Goal: Task Accomplishment & Management: Use online tool/utility

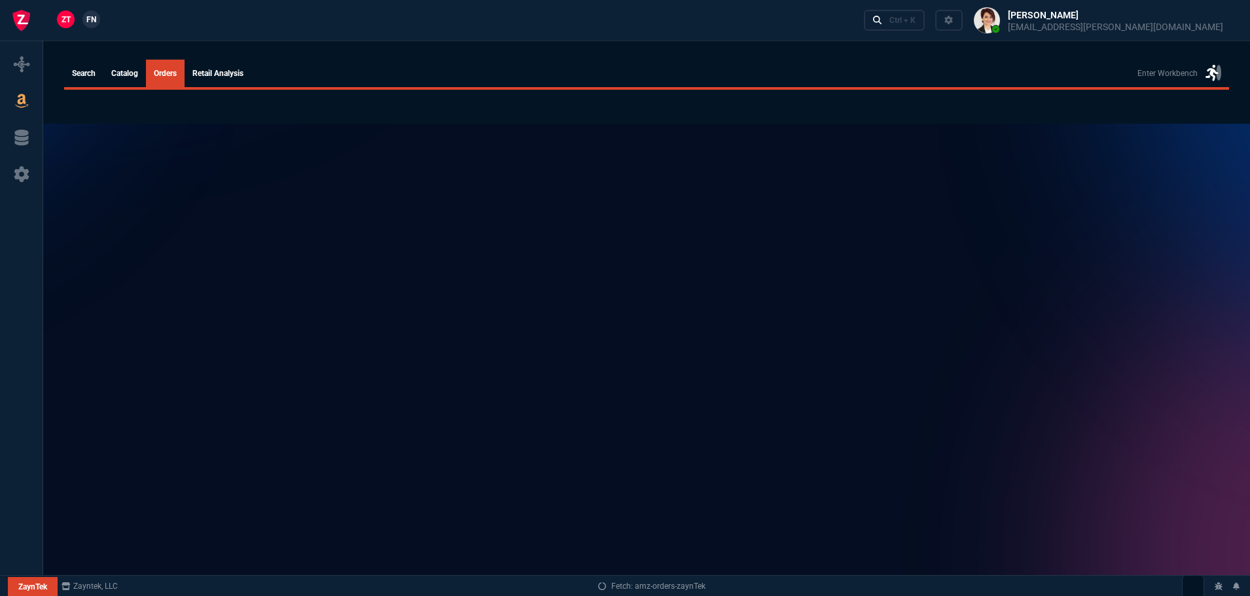
select select
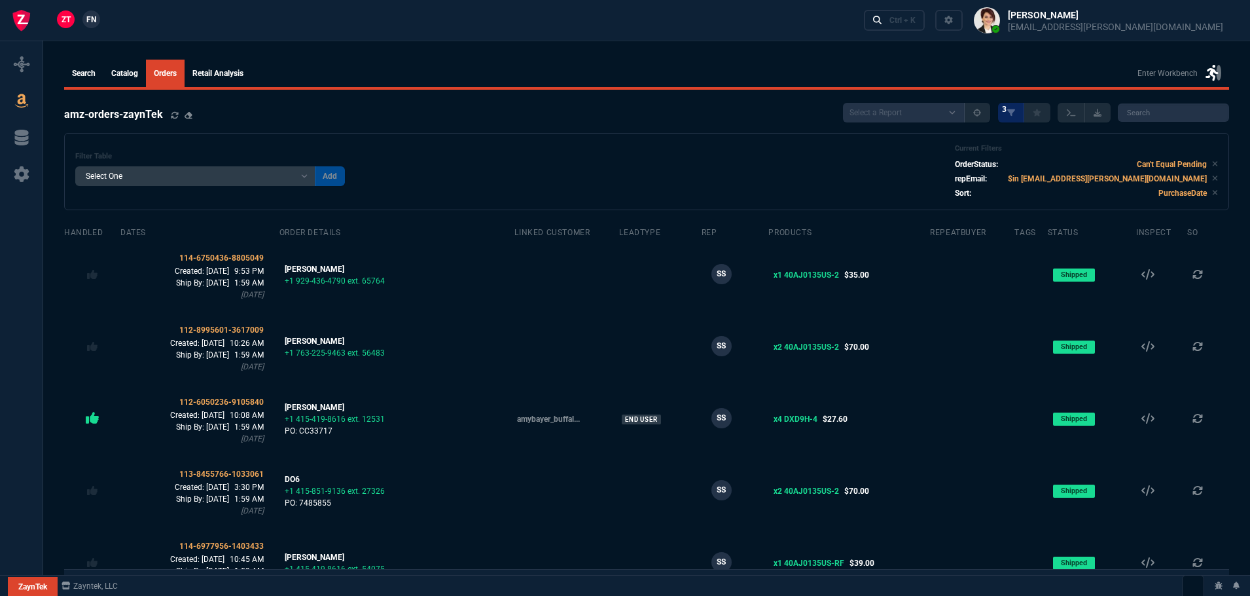
click at [92, 18] on span "FN" at bounding box center [91, 20] width 10 height 12
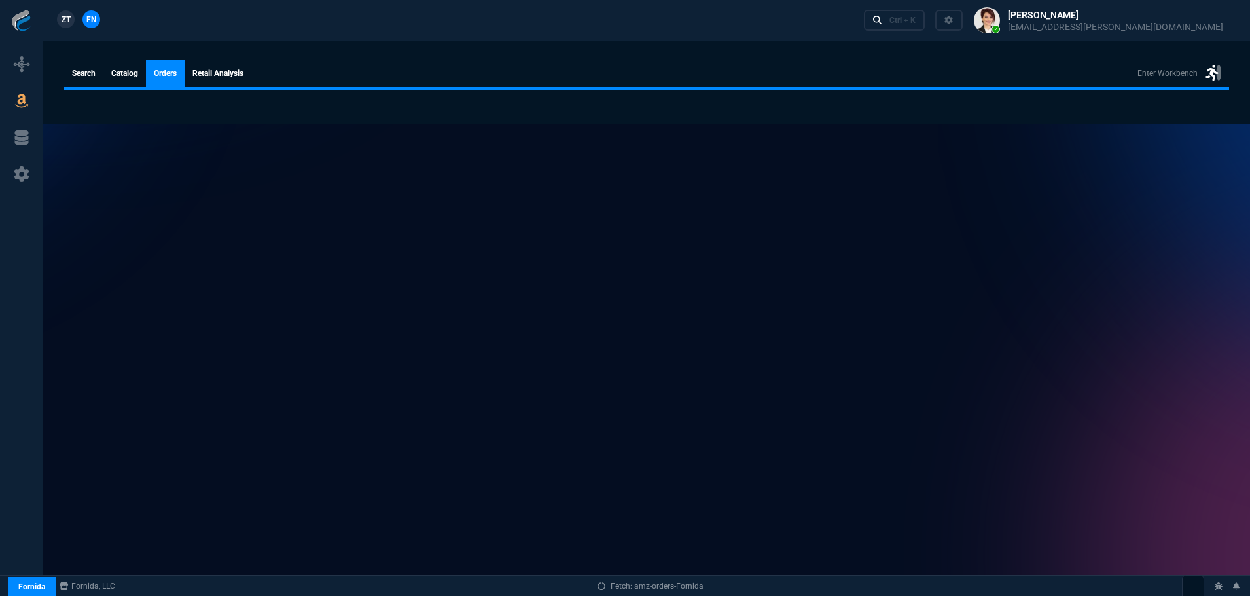
select select
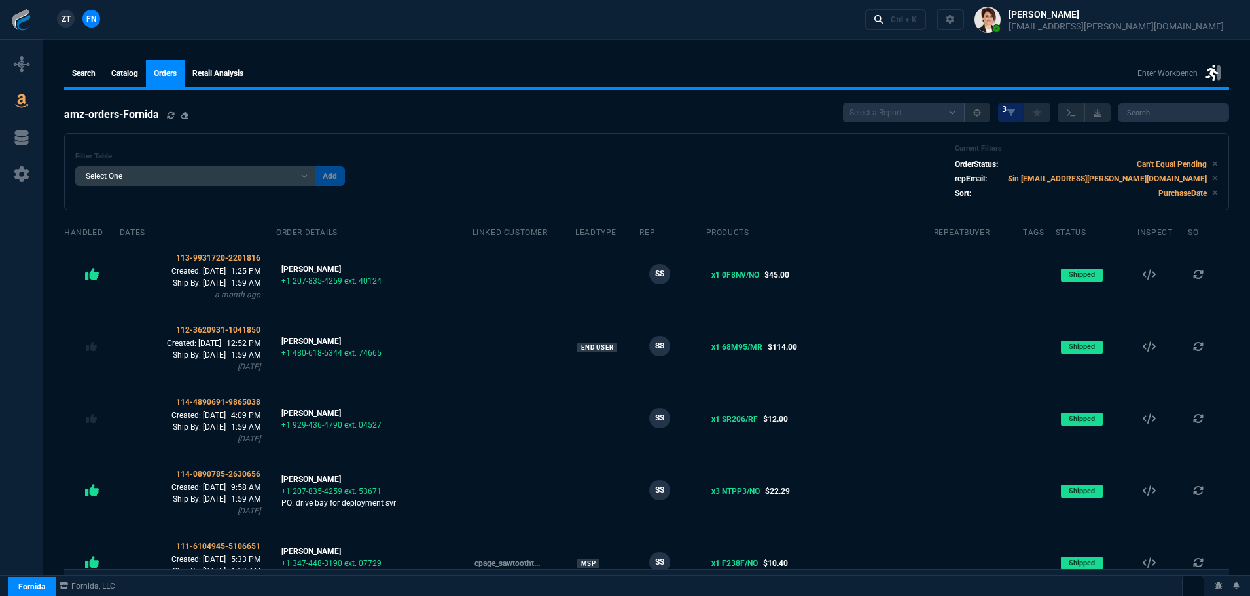
click at [62, 20] on span "ZT" at bounding box center [66, 19] width 9 height 12
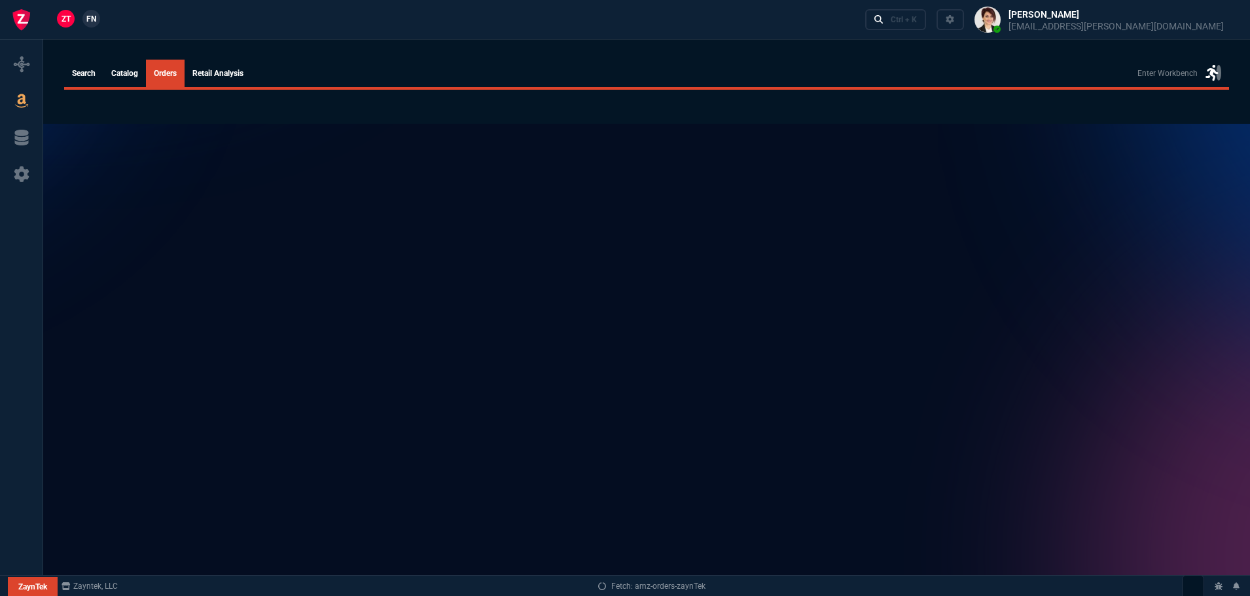
select select
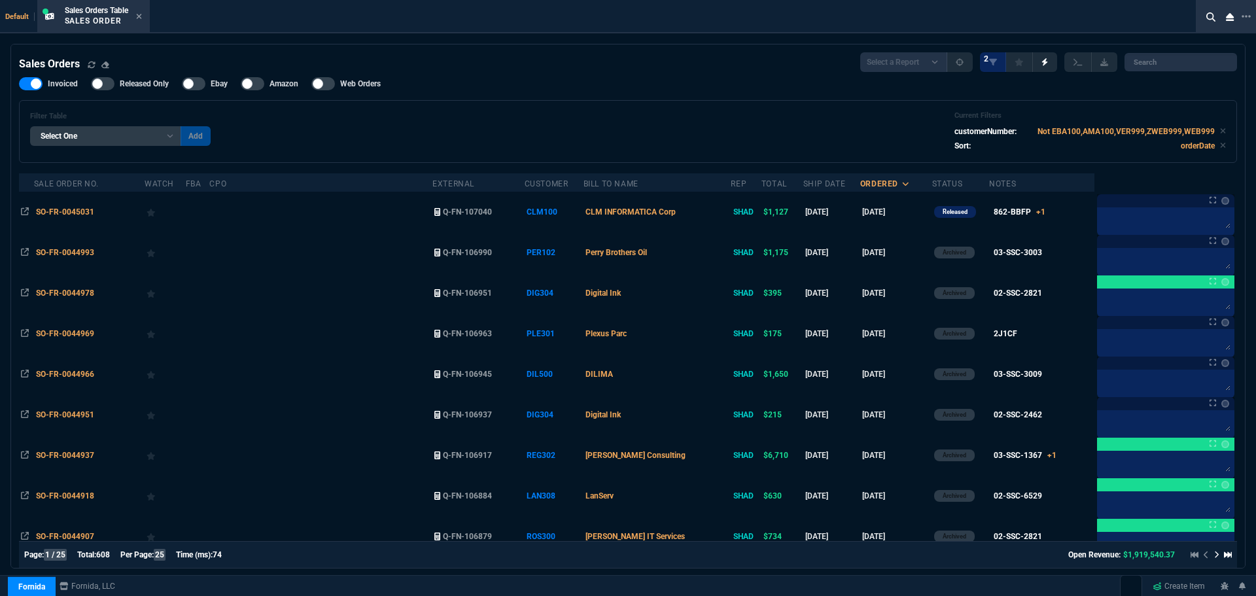
select select "12: [PERSON_NAME]"
select select
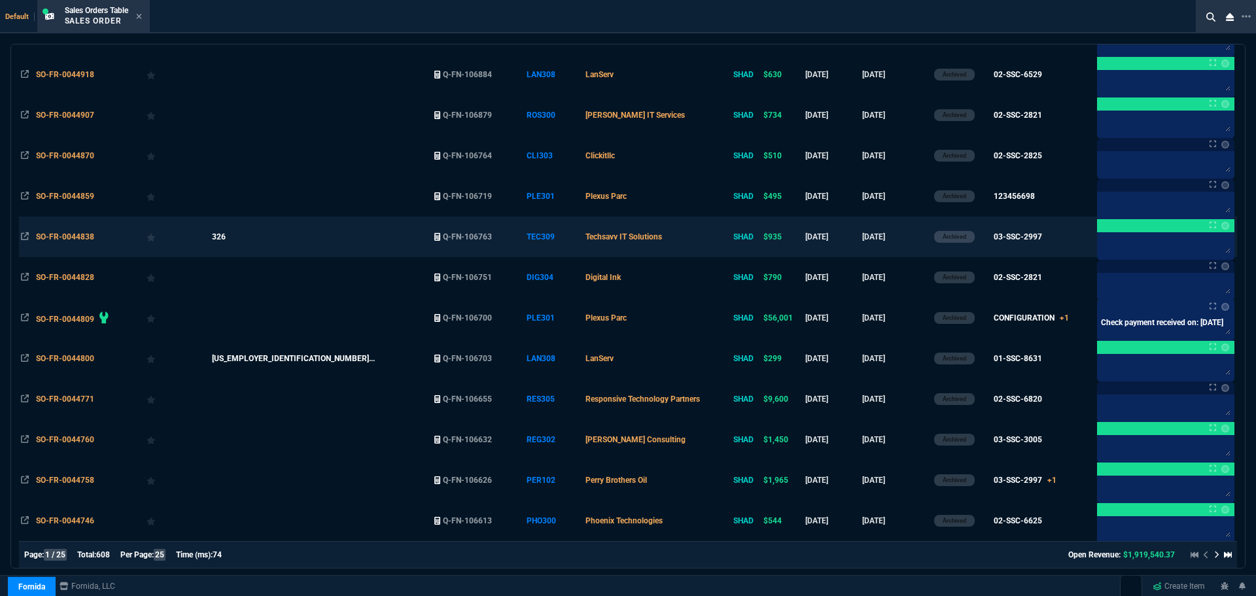
scroll to position [524, 0]
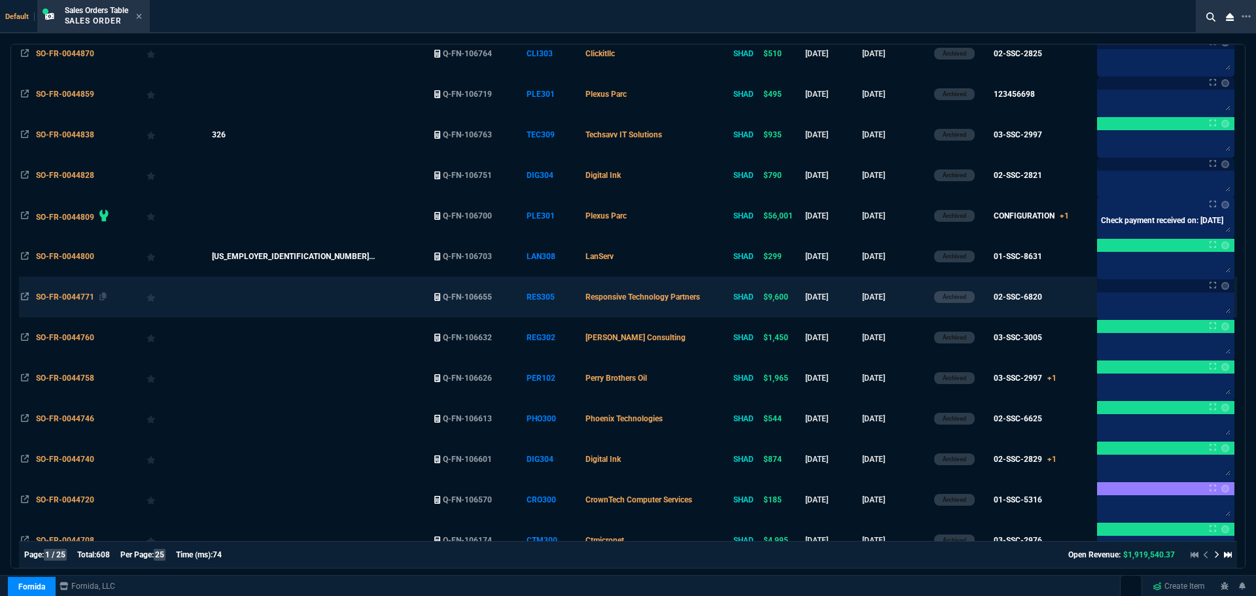
click at [71, 294] on span "SO-FR-0044771" at bounding box center [65, 297] width 58 height 9
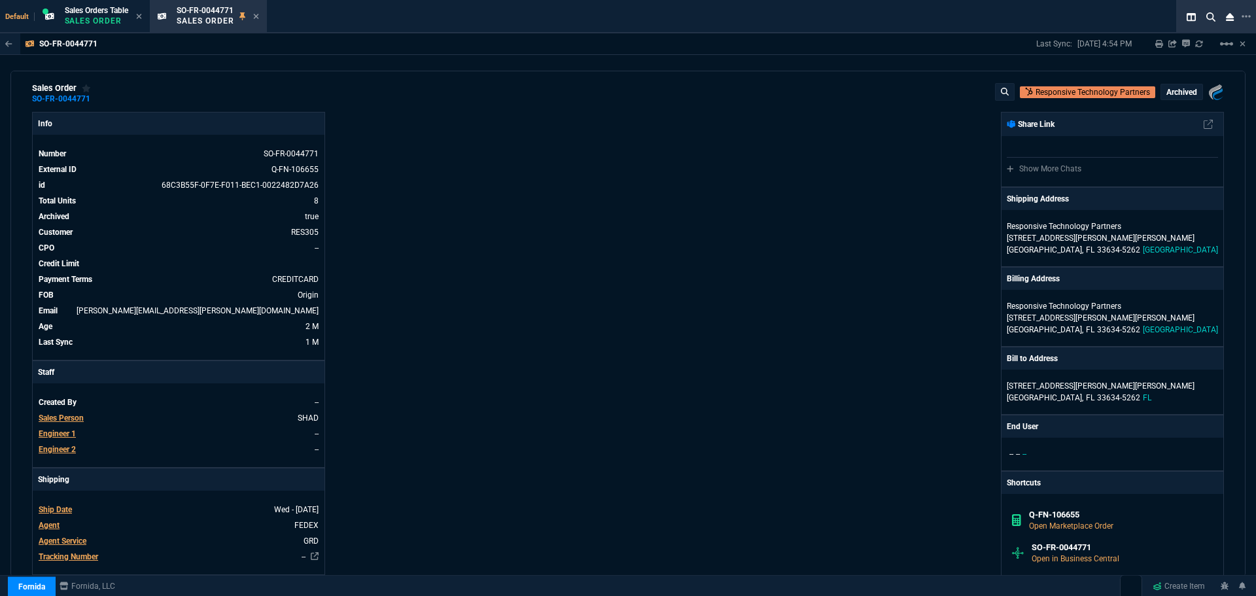
scroll to position [0, 0]
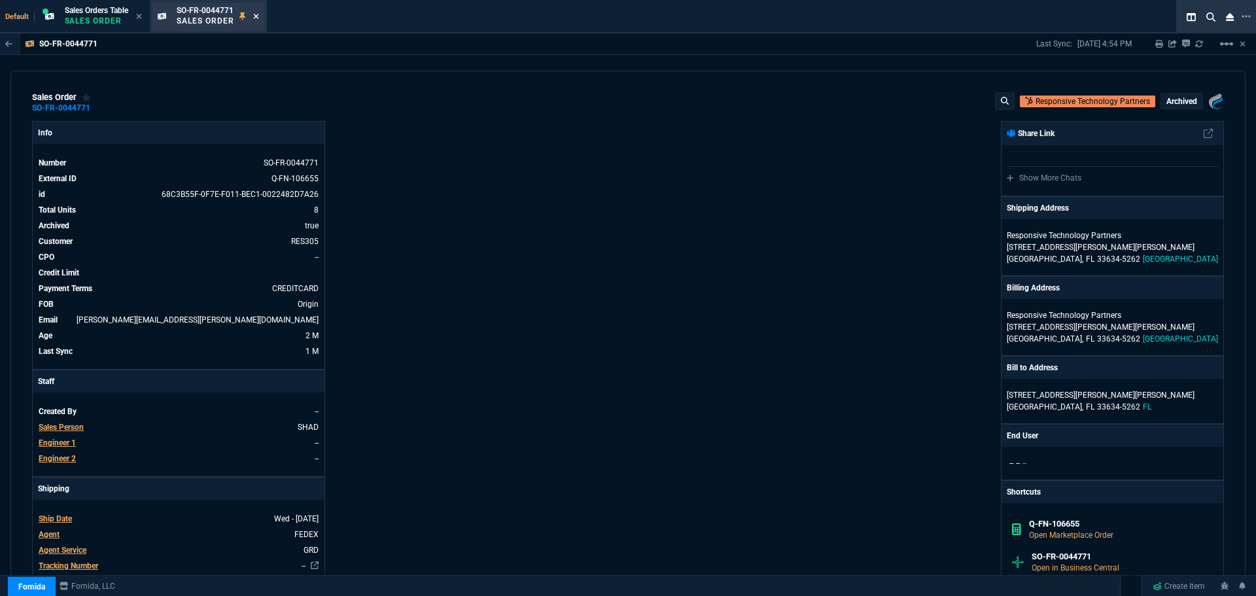
click at [258, 14] on icon at bounding box center [256, 16] width 6 height 8
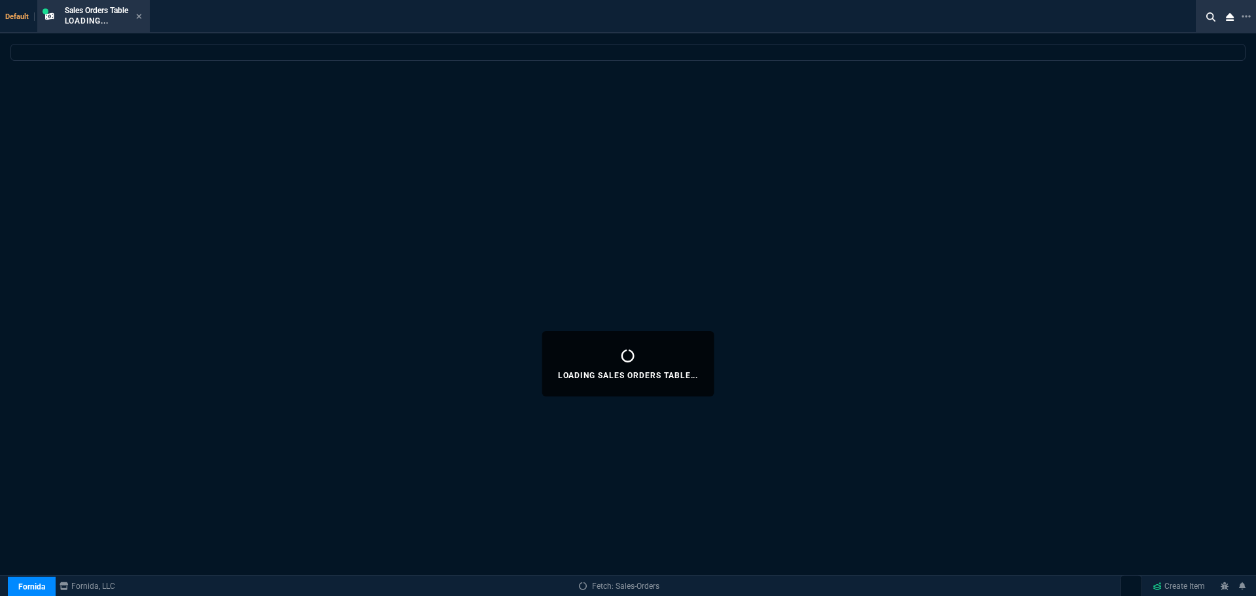
select select
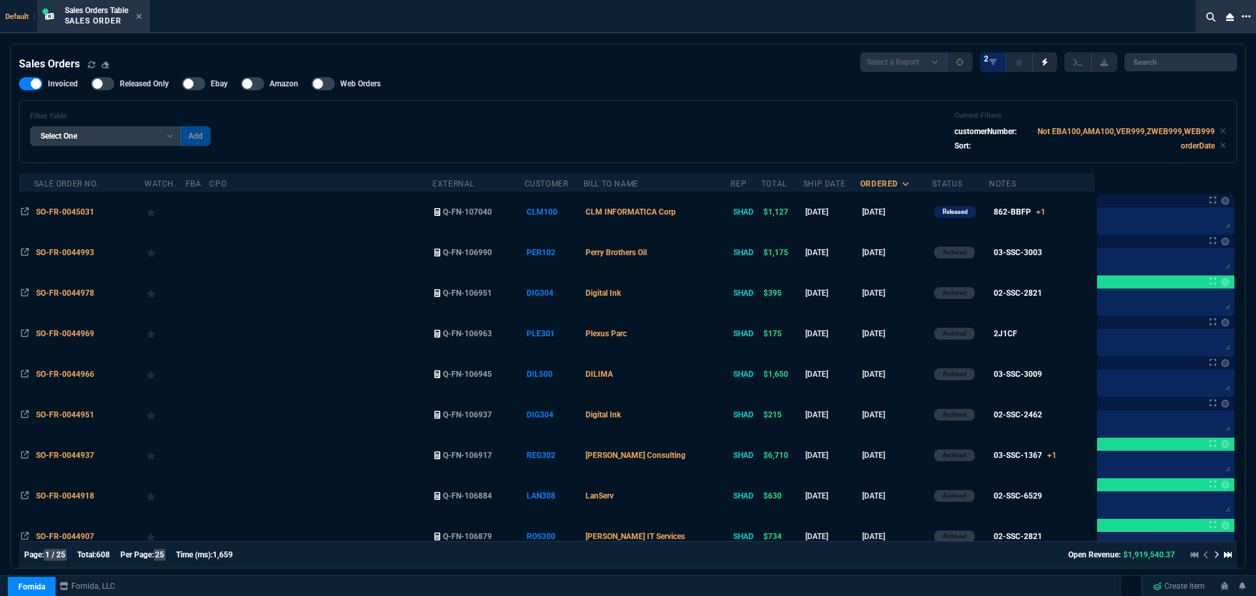
click at [1245, 16] on icon at bounding box center [1246, 16] width 9 height 10
click at [1152, 27] on li "Open New Tab" at bounding box center [1178, 28] width 130 height 16
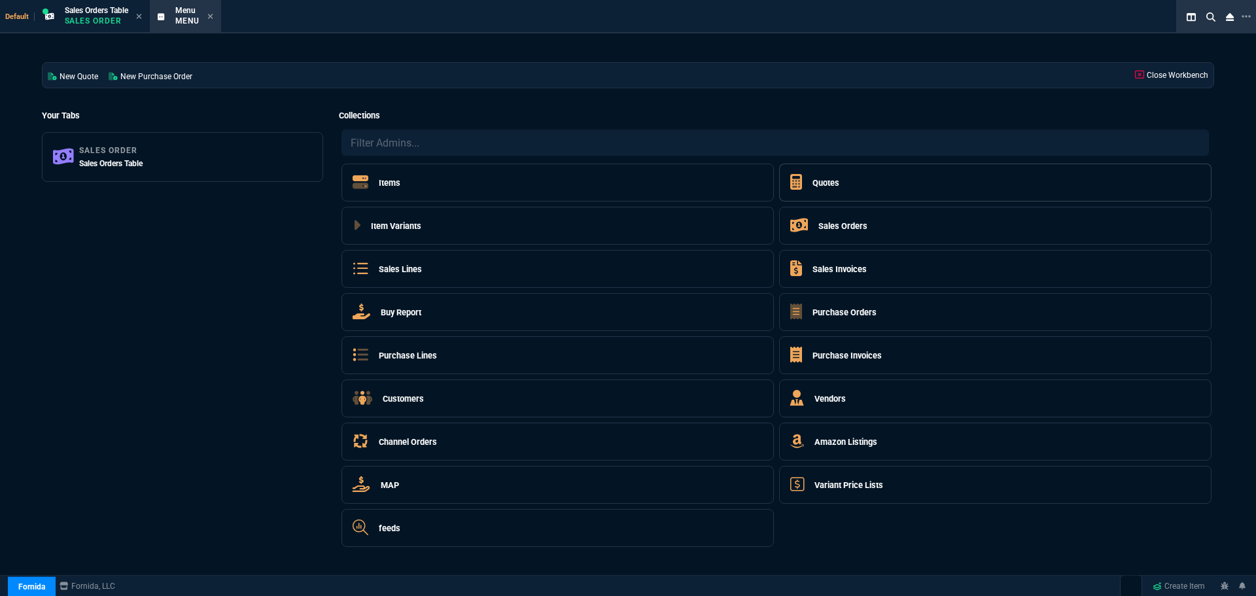
click at [821, 183] on h5 "Quotes" at bounding box center [826, 183] width 27 height 12
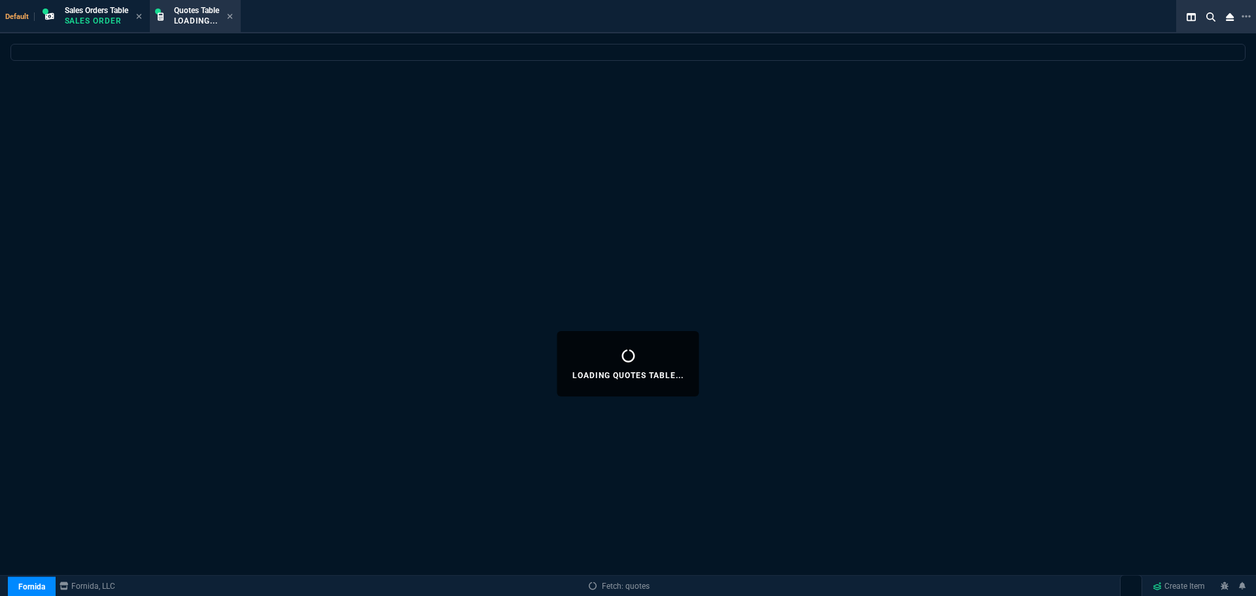
select select
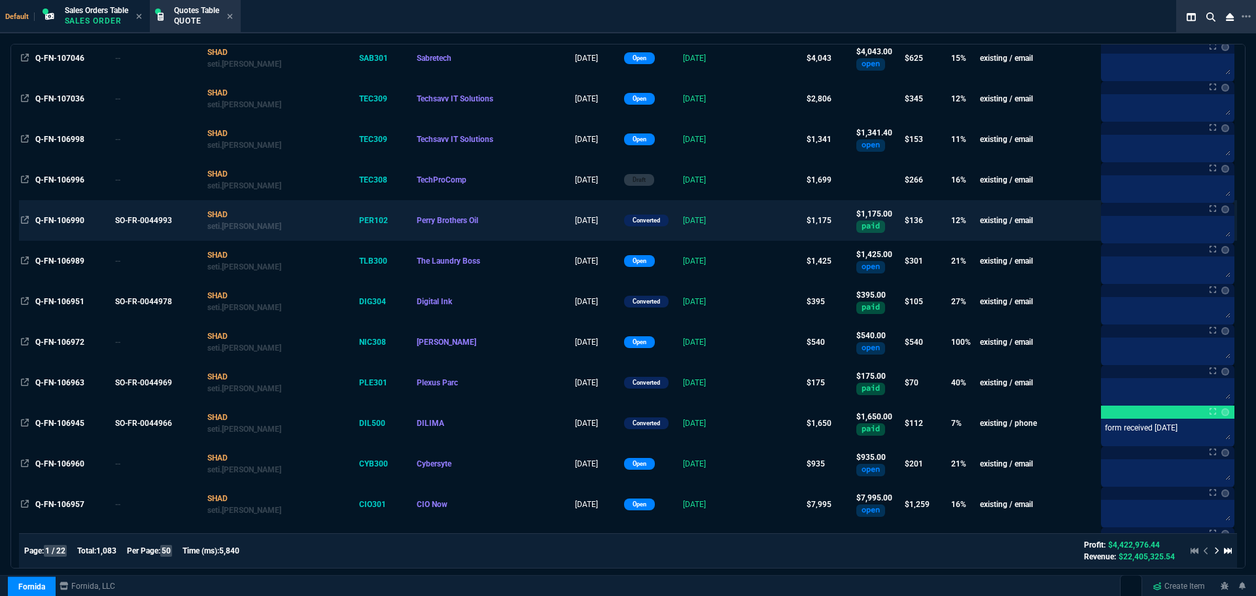
scroll to position [196, 0]
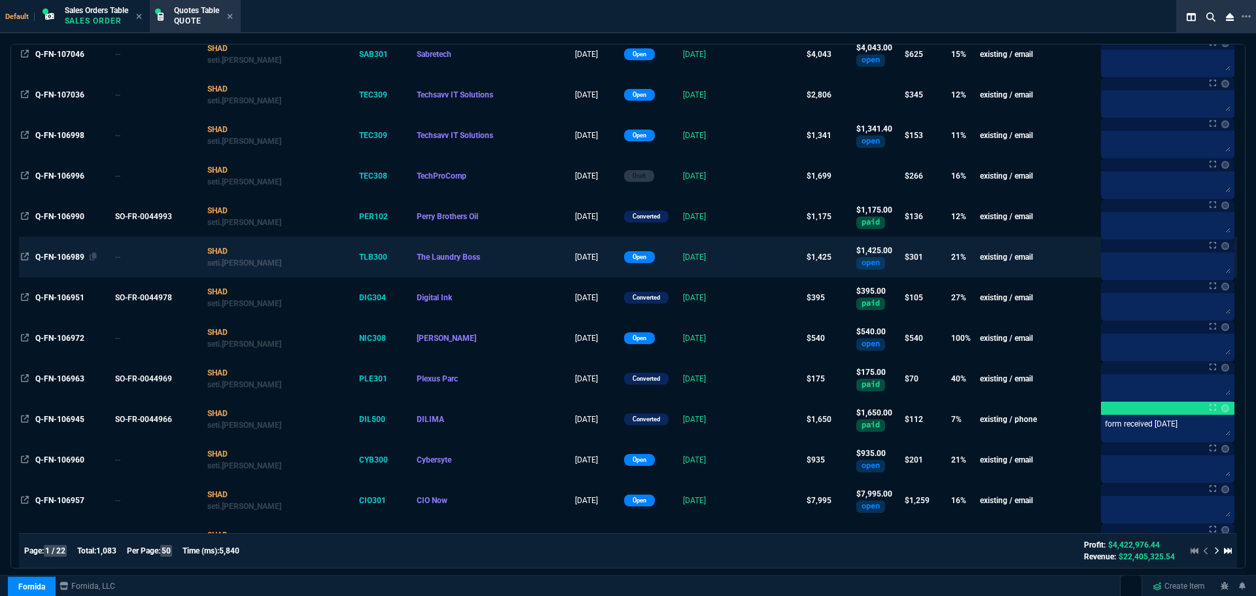
click at [60, 256] on span "Q-FN-106989" at bounding box center [59, 257] width 49 height 9
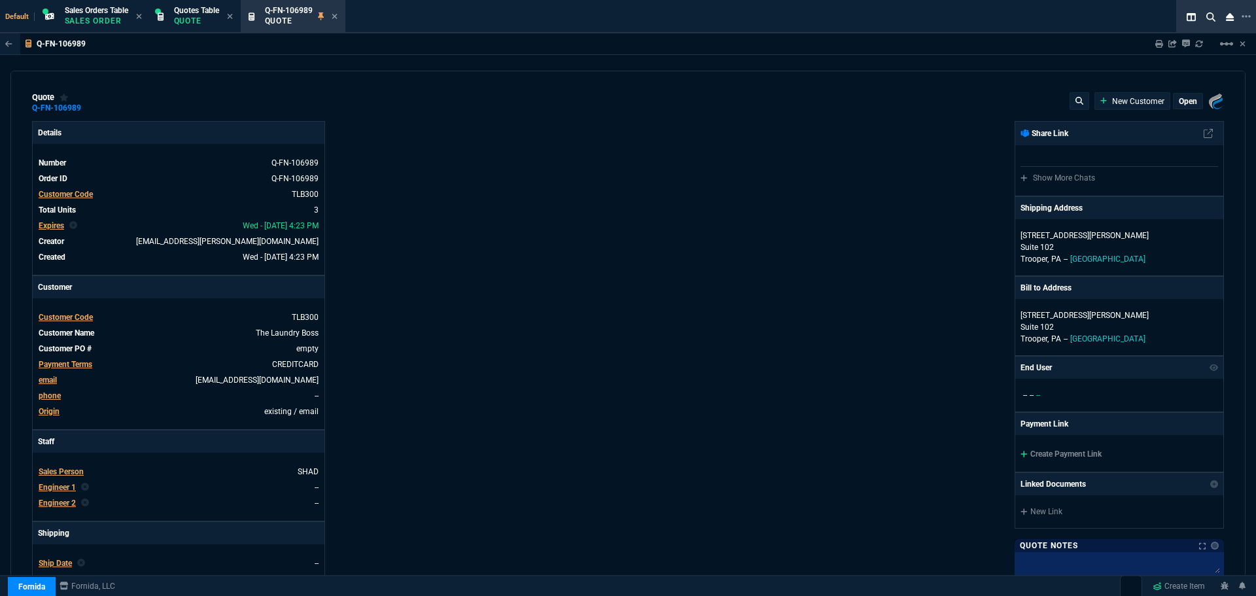
type input "25"
type input "120"
type input "9"
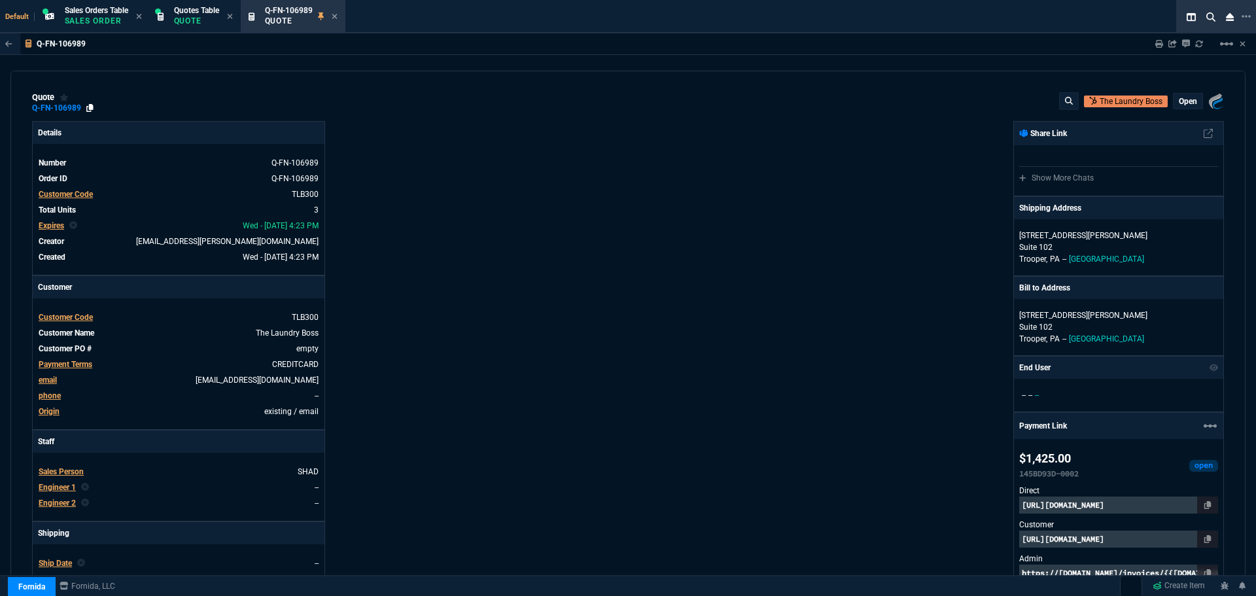
click at [92, 108] on icon at bounding box center [89, 108] width 7 height 8
click at [105, 15] on div "Sales Orders Table Sales Order" at bounding box center [96, 16] width 63 height 23
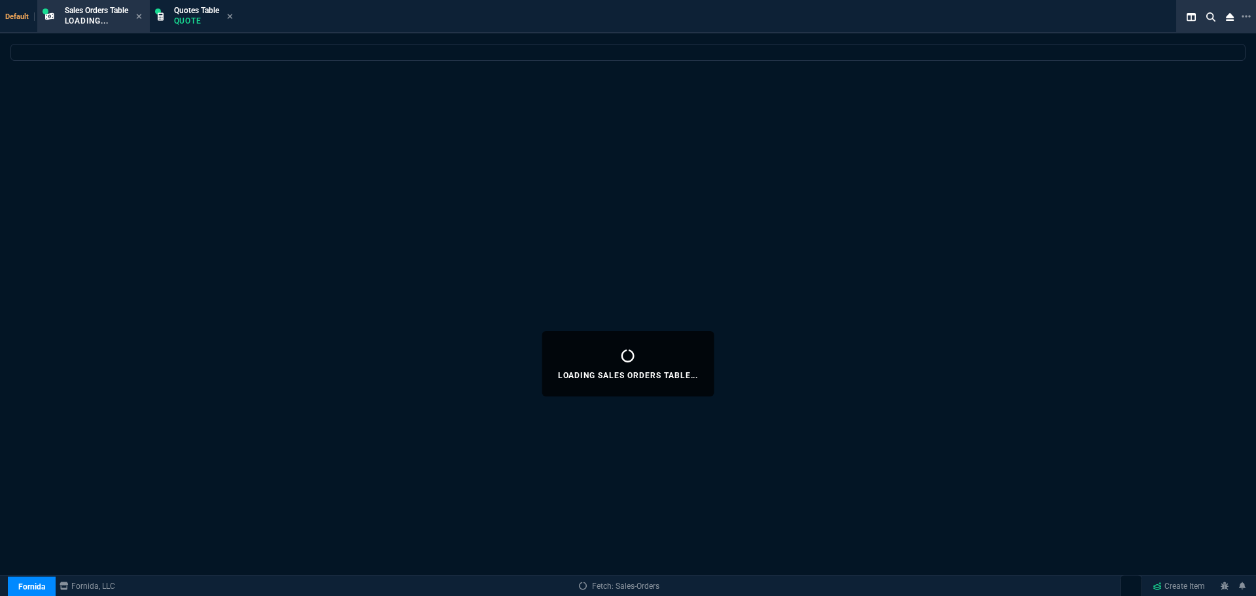
select select
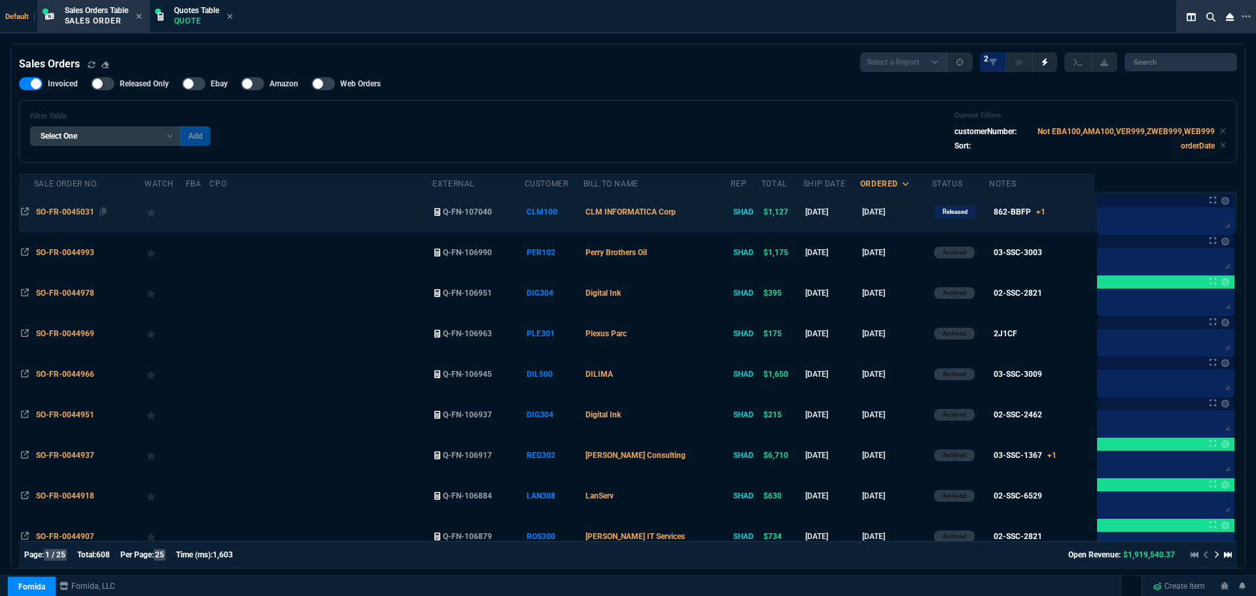
click at [60, 211] on span "SO-FR-0045031" at bounding box center [65, 211] width 58 height 9
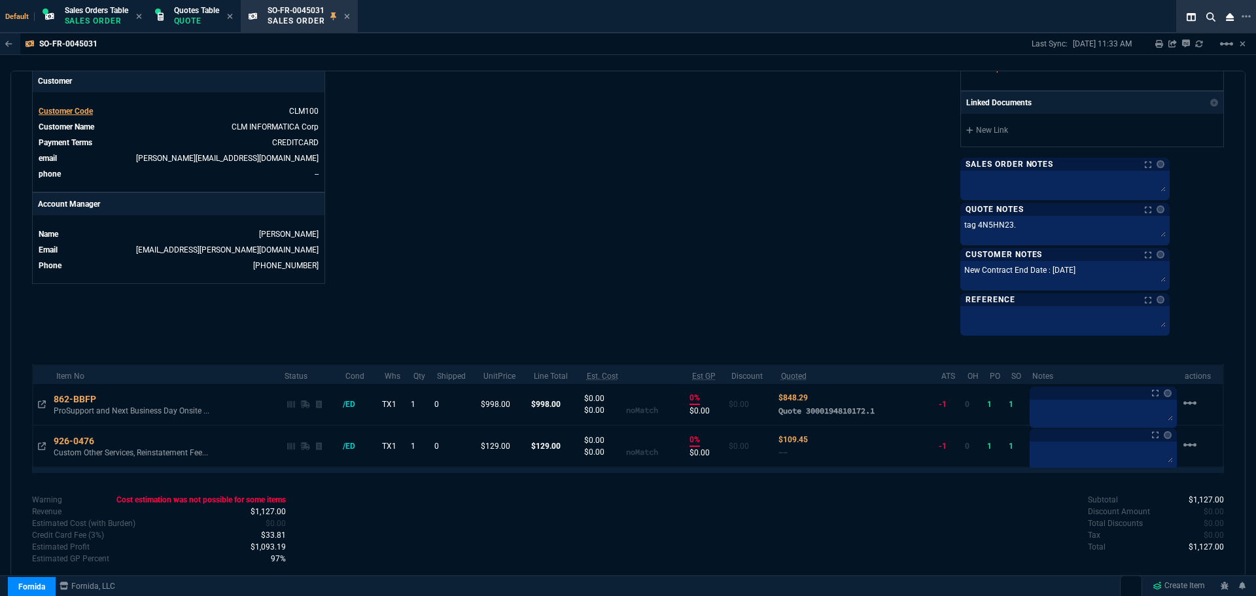
scroll to position [519, 0]
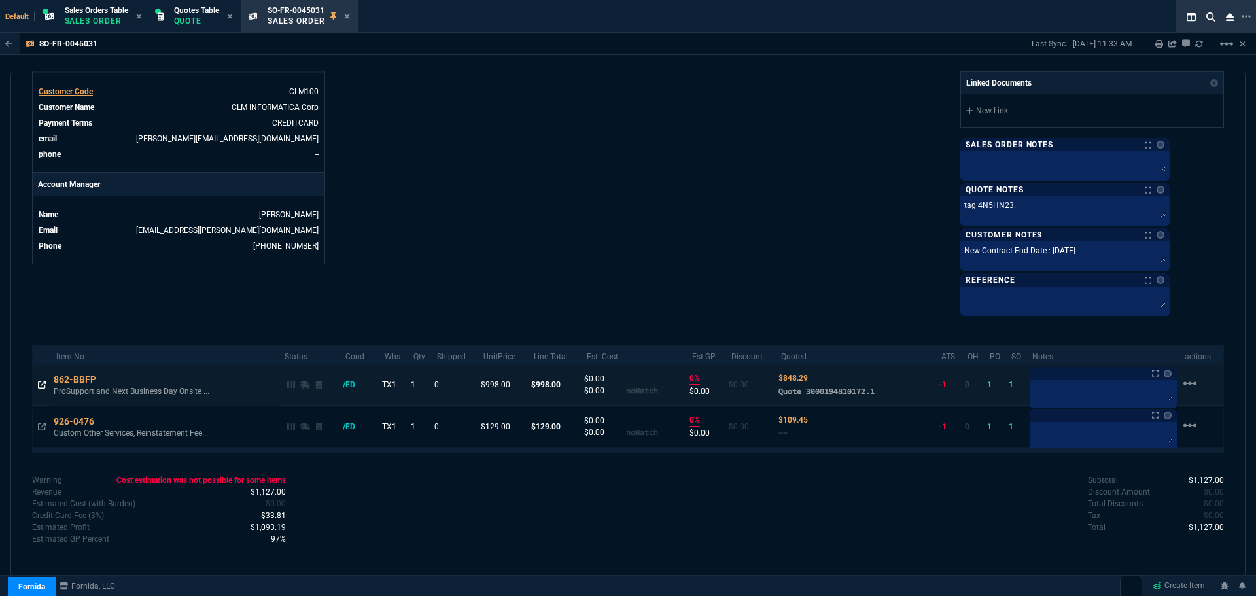
click at [43, 385] on icon at bounding box center [42, 385] width 8 height 8
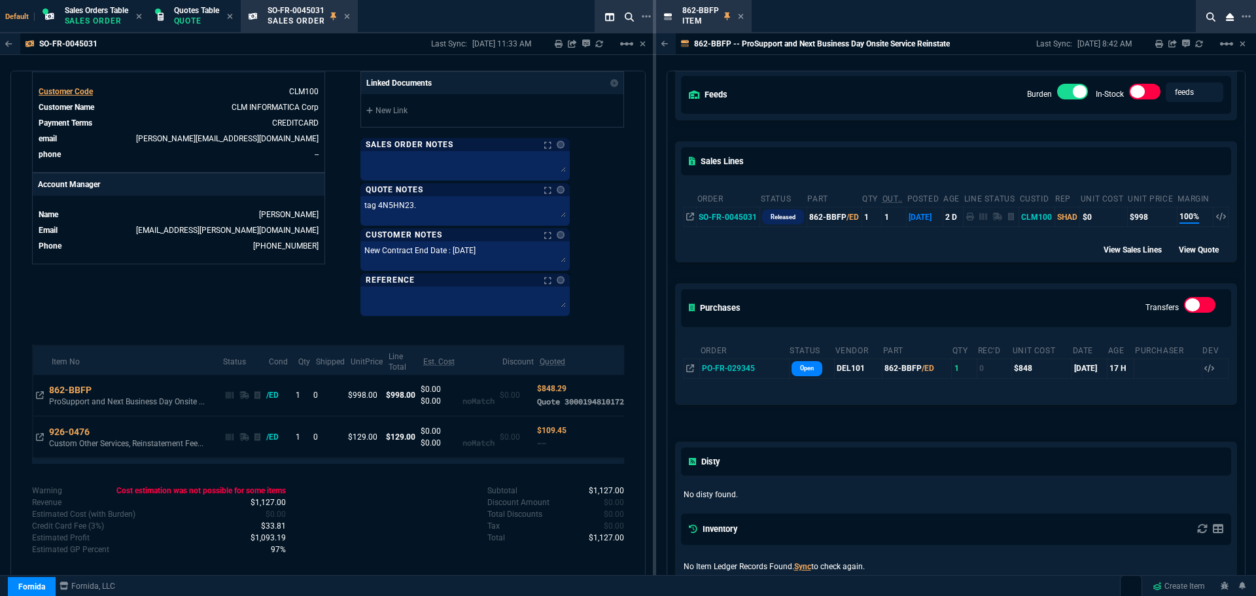
scroll to position [196, 0]
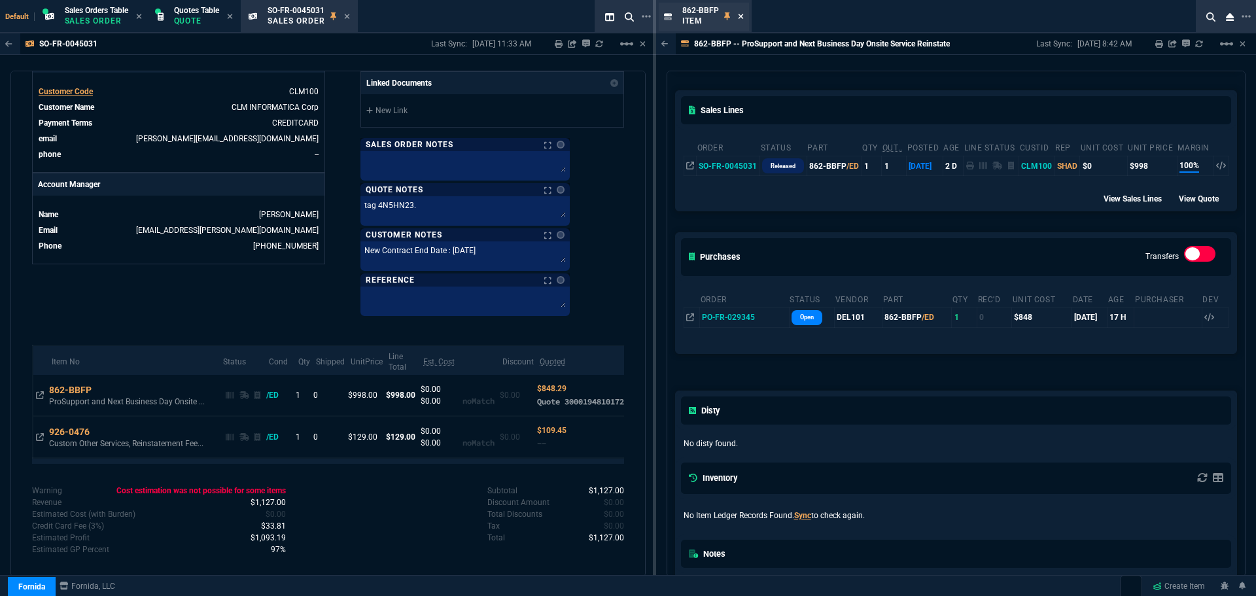
click at [741, 16] on icon at bounding box center [741, 16] width 6 height 8
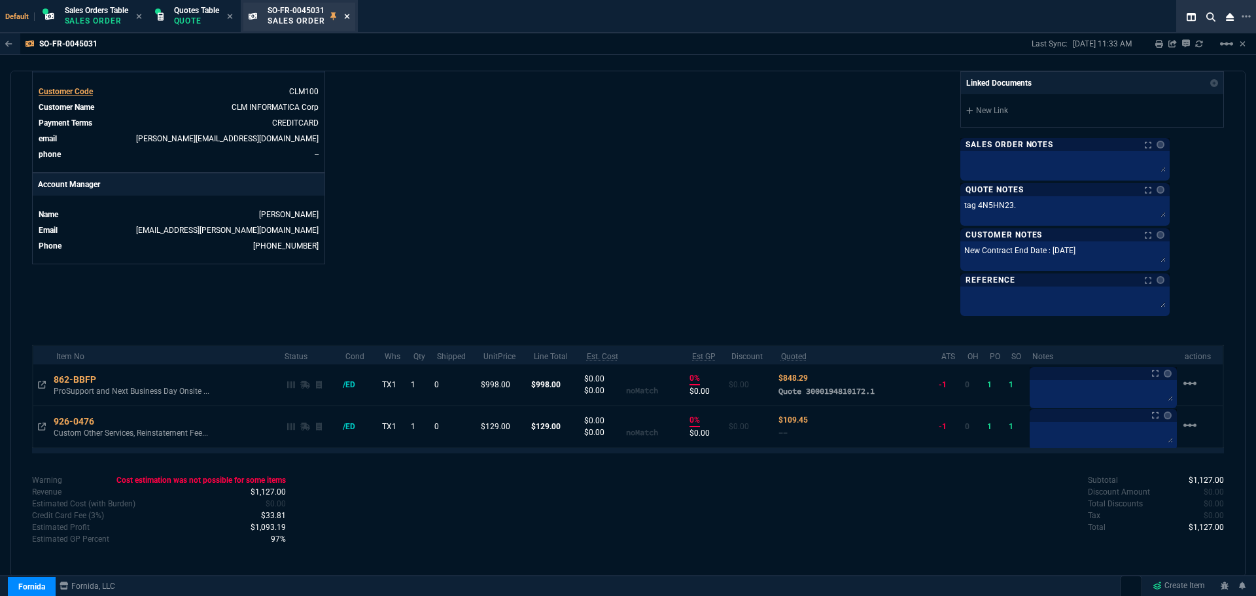
click at [349, 16] on icon at bounding box center [346, 16] width 5 height 5
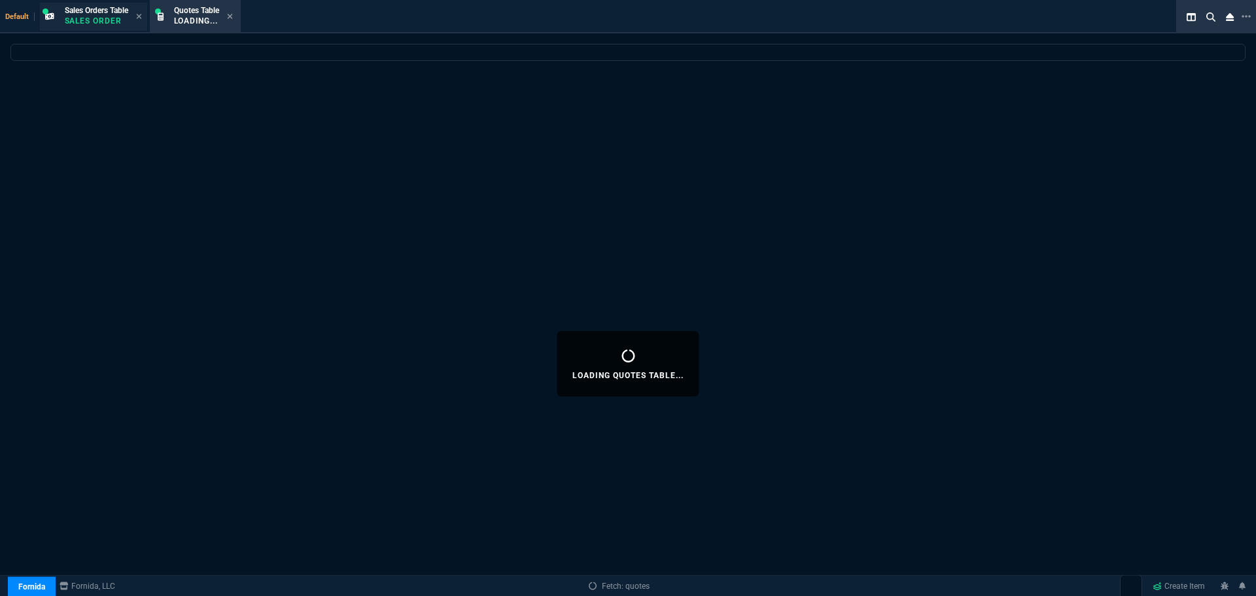
click at [96, 20] on p "Sales Order" at bounding box center [96, 21] width 63 height 10
select select
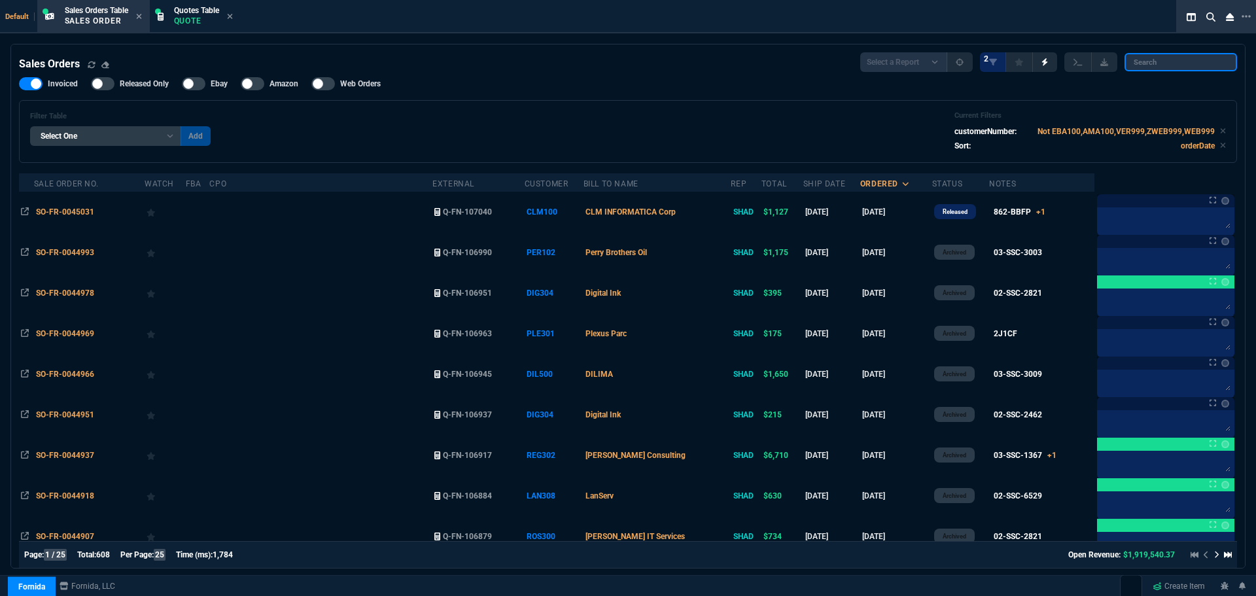
click at [1164, 56] on input "search" at bounding box center [1181, 62] width 113 height 18
type input "RED501"
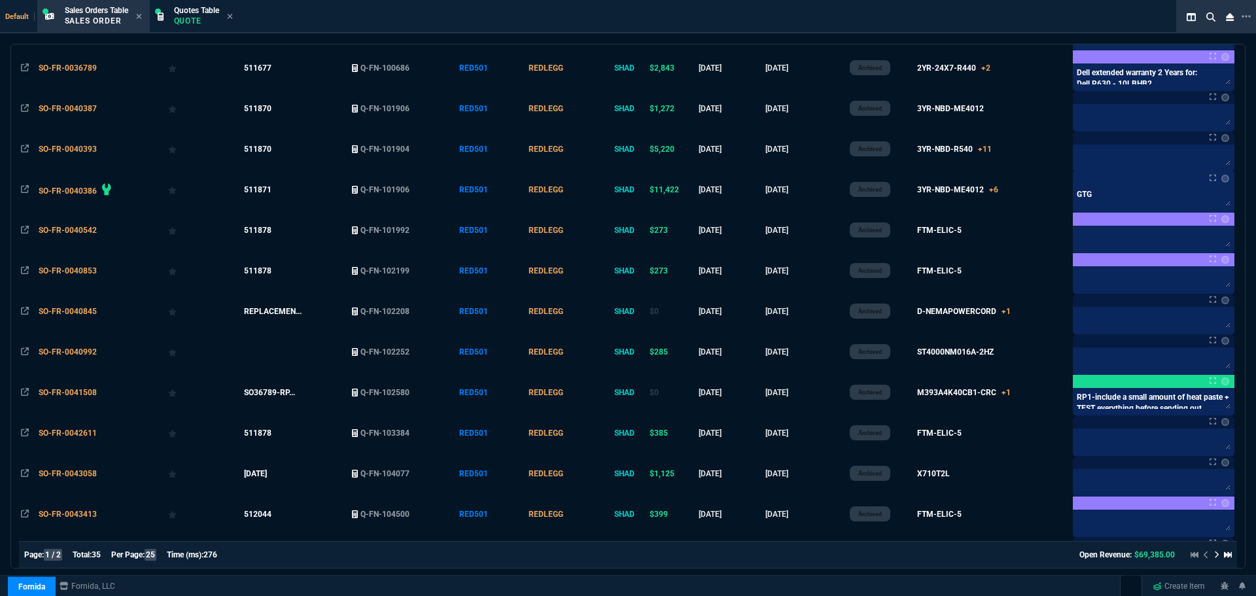
scroll to position [693, 0]
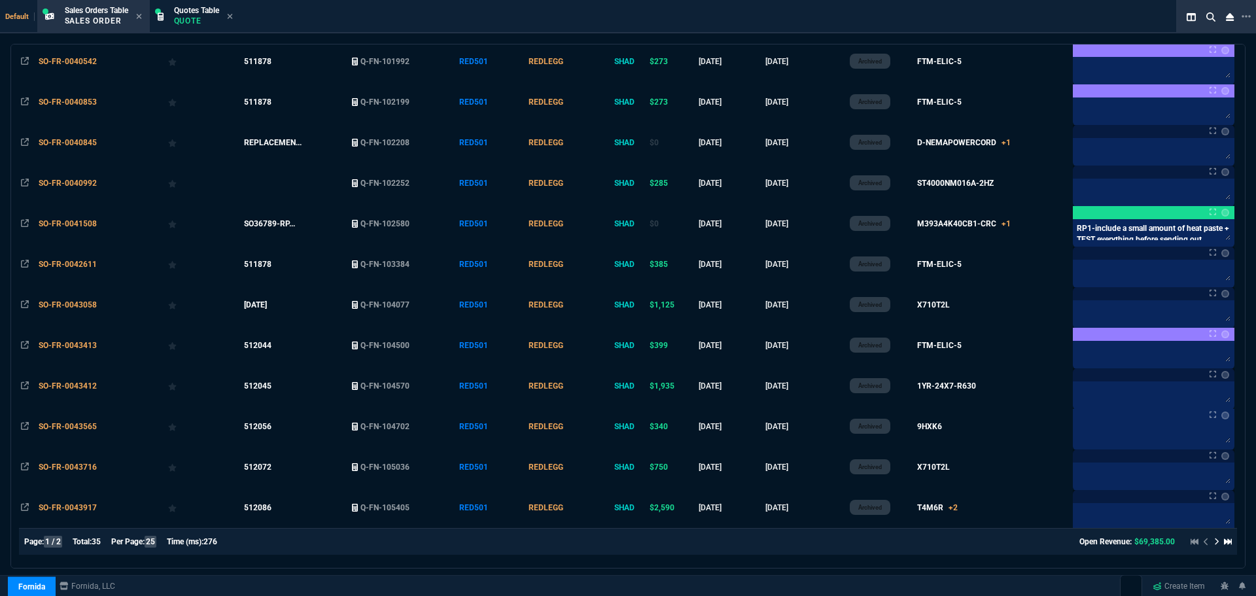
click at [1215, 544] on icon at bounding box center [1217, 542] width 4 height 7
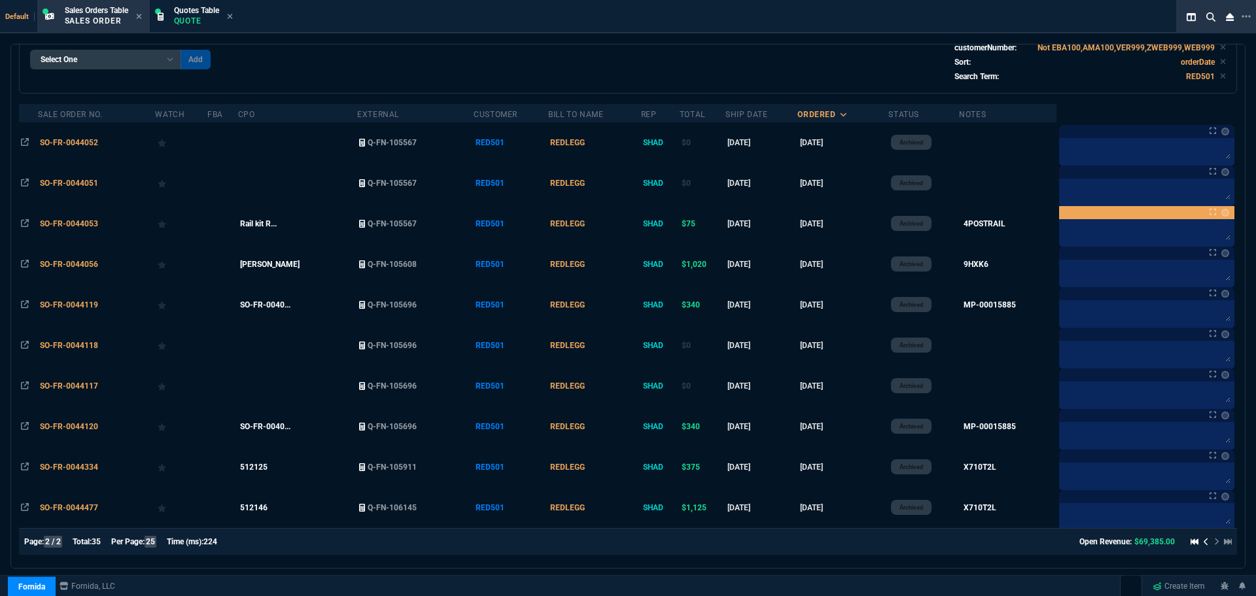
scroll to position [84, 0]
click at [1204, 543] on icon at bounding box center [1206, 542] width 4 height 7
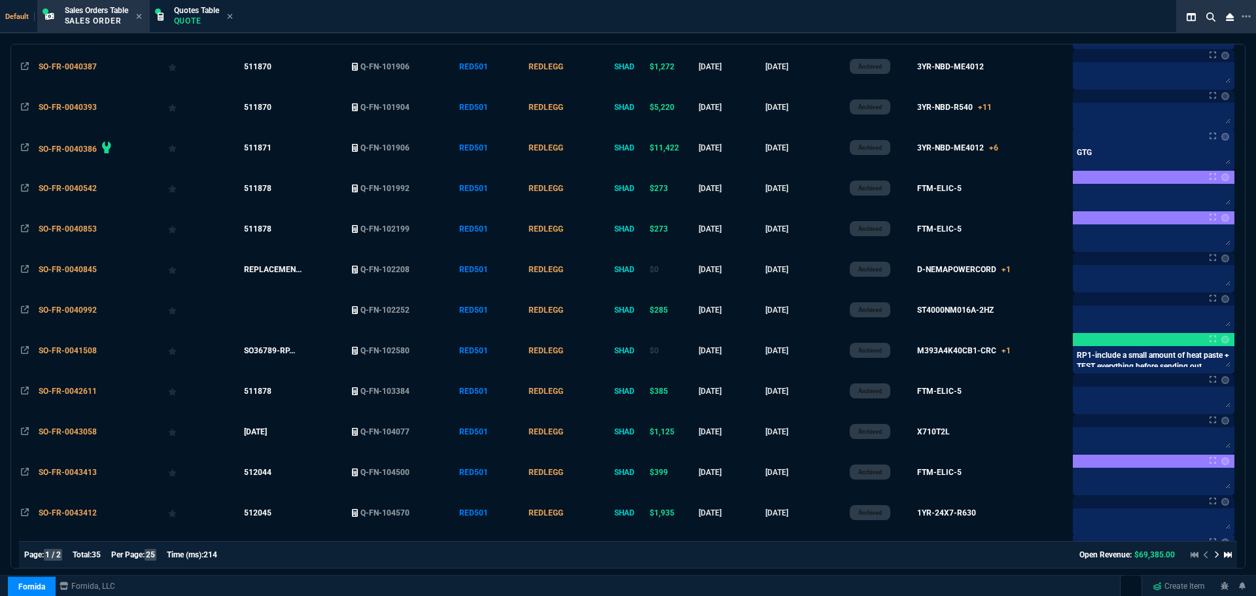
scroll to position [562, 0]
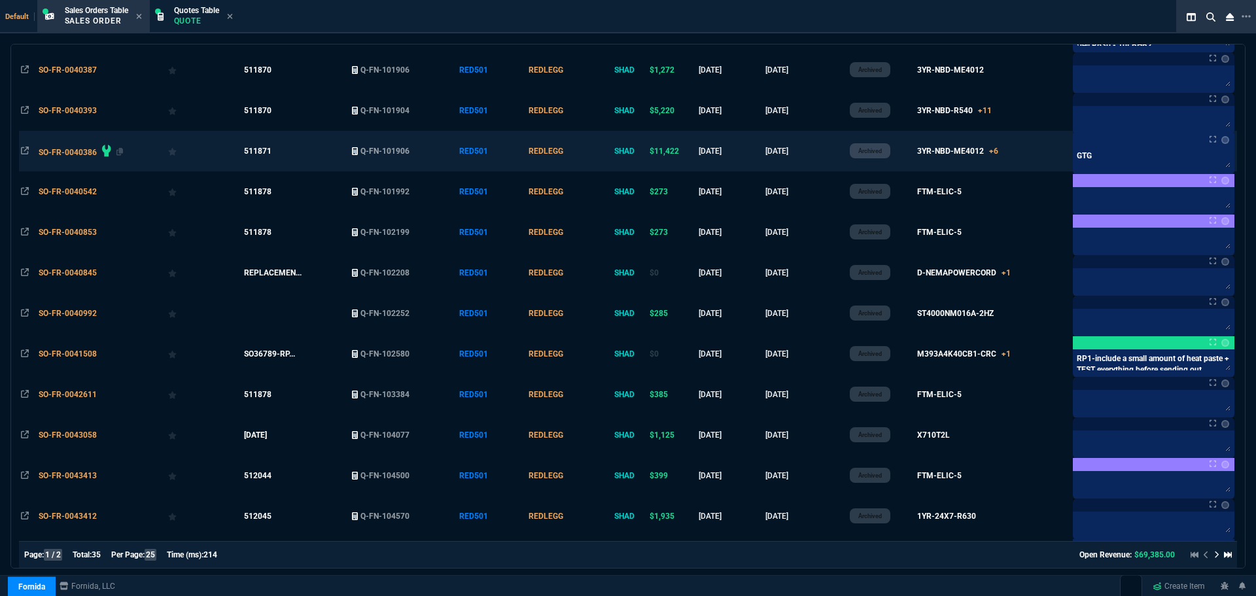
click at [77, 149] on span "SO-FR-0040386" at bounding box center [68, 152] width 58 height 9
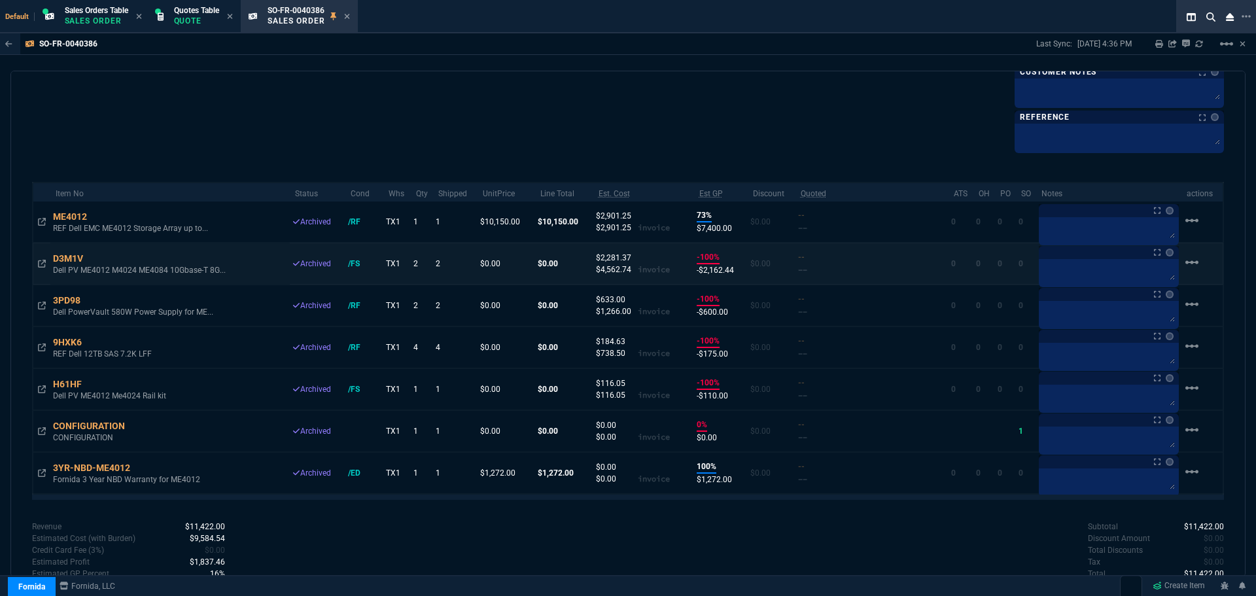
scroll to position [827, 0]
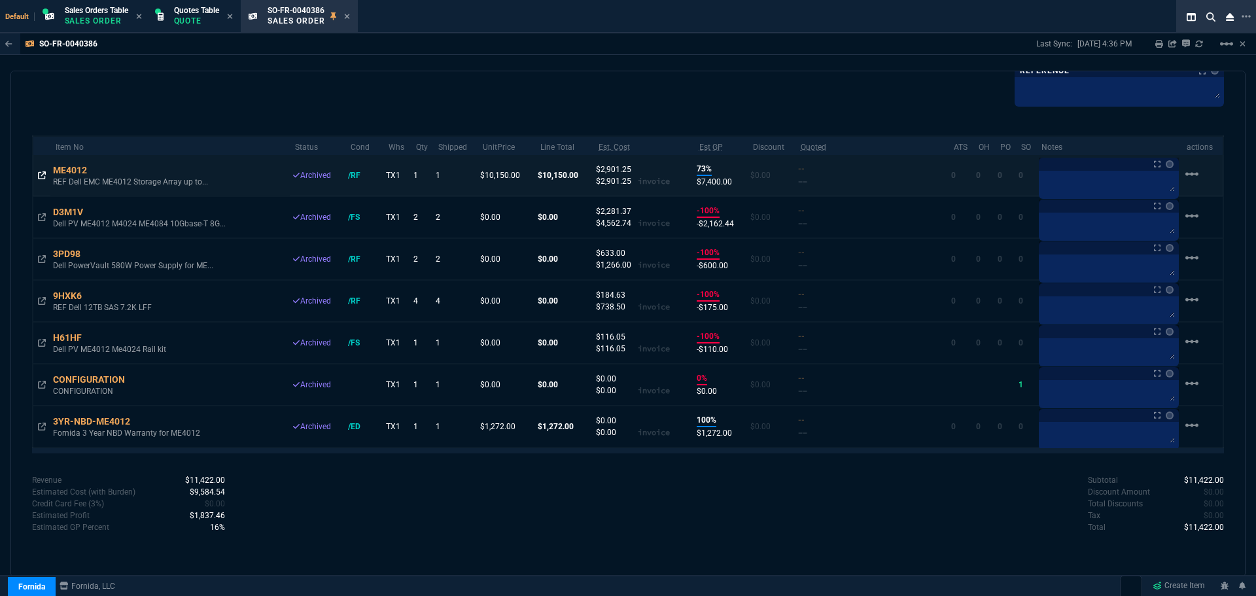
click at [45, 173] on icon at bounding box center [42, 175] width 8 height 8
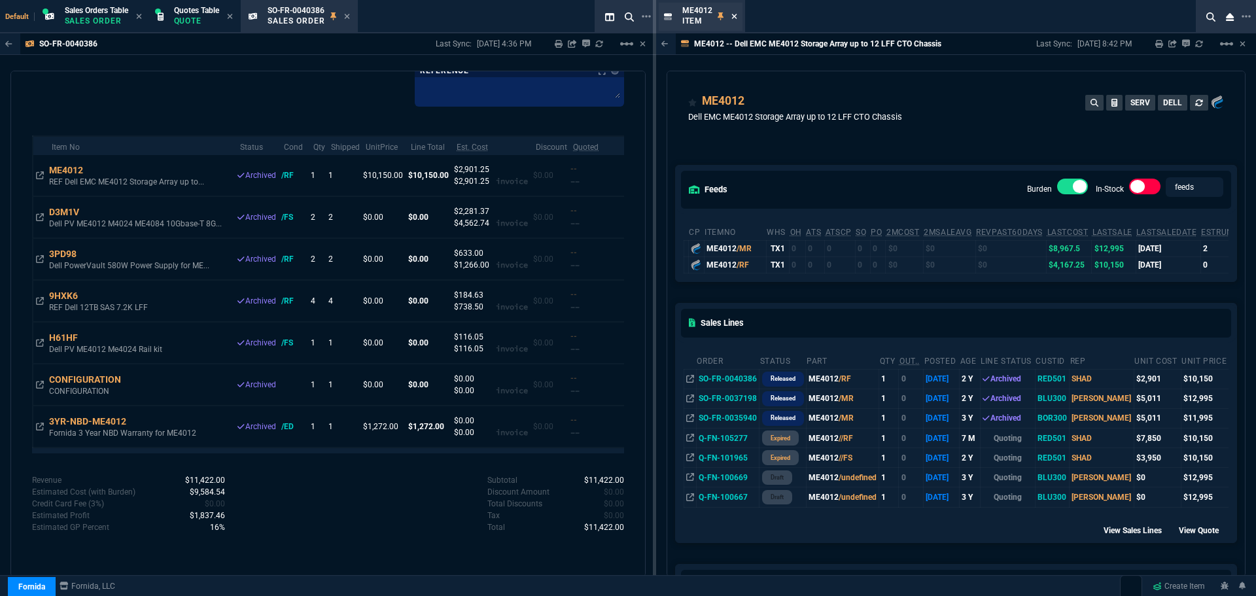
click at [733, 15] on icon at bounding box center [735, 16] width 6 height 8
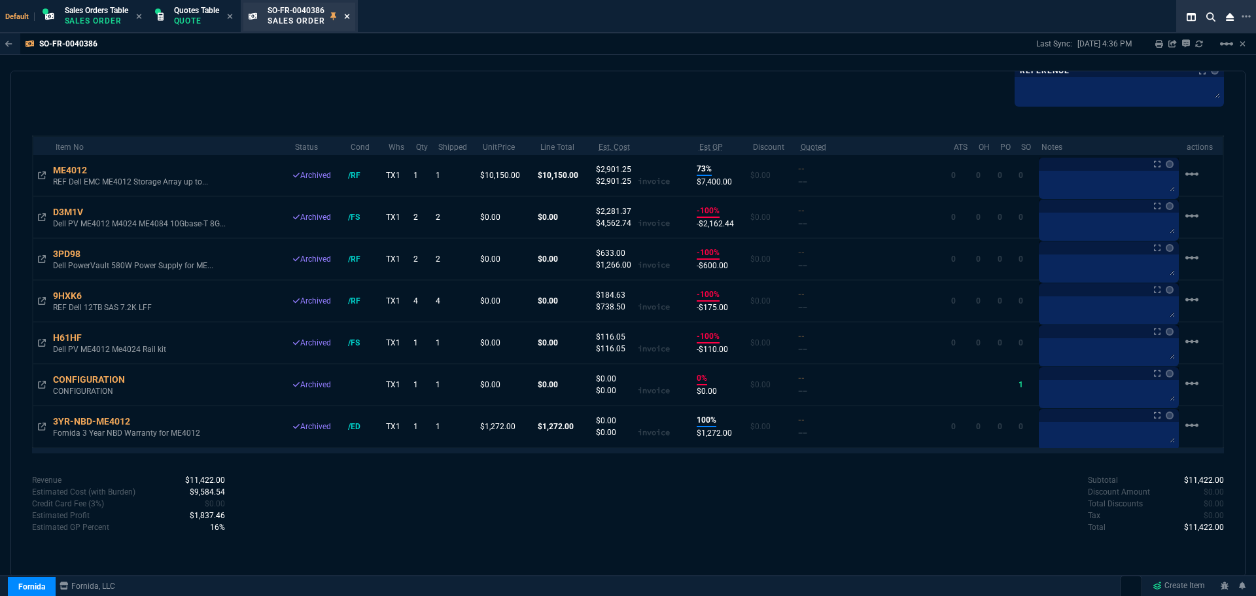
click at [350, 13] on icon at bounding box center [347, 16] width 6 height 8
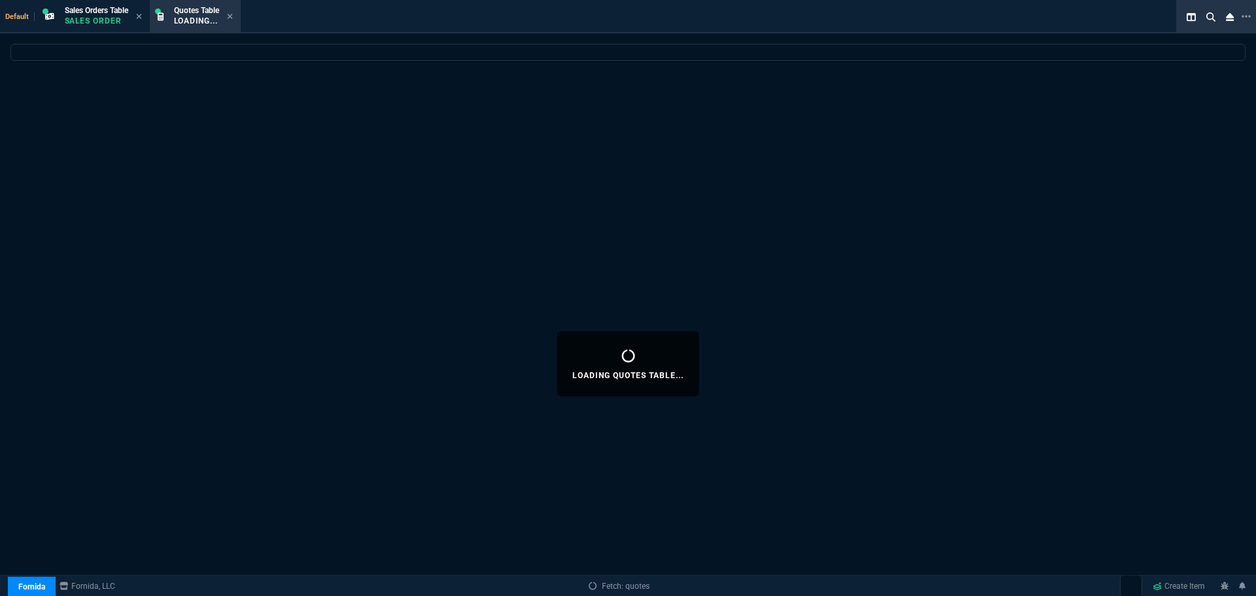
select select
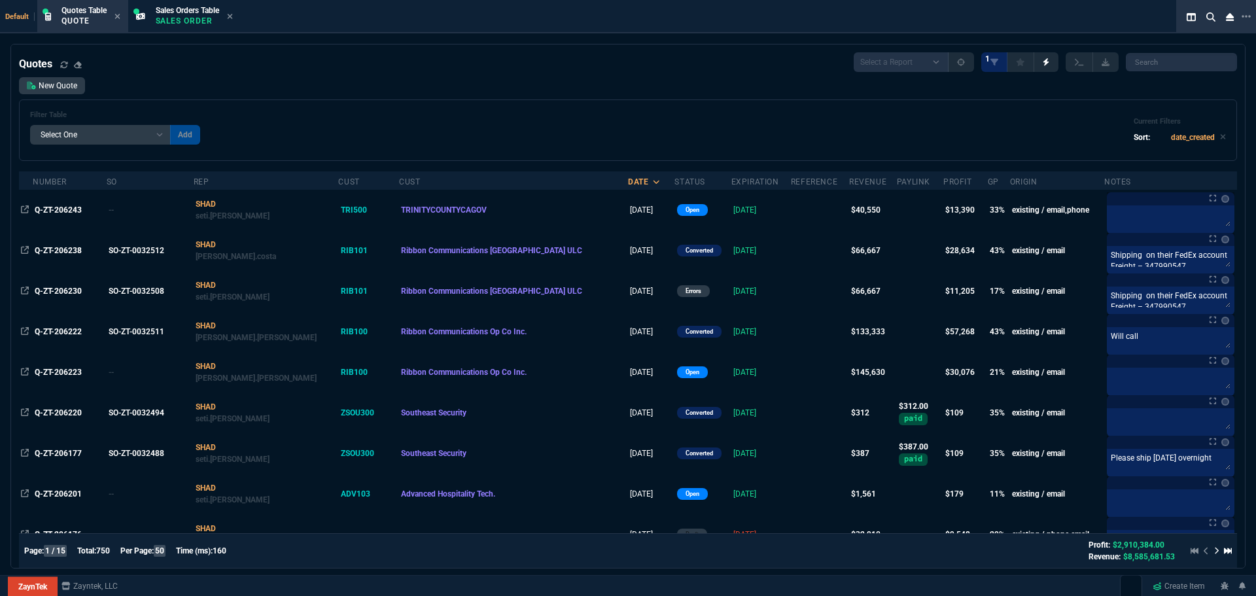
select select "12: [PERSON_NAME]"
select select
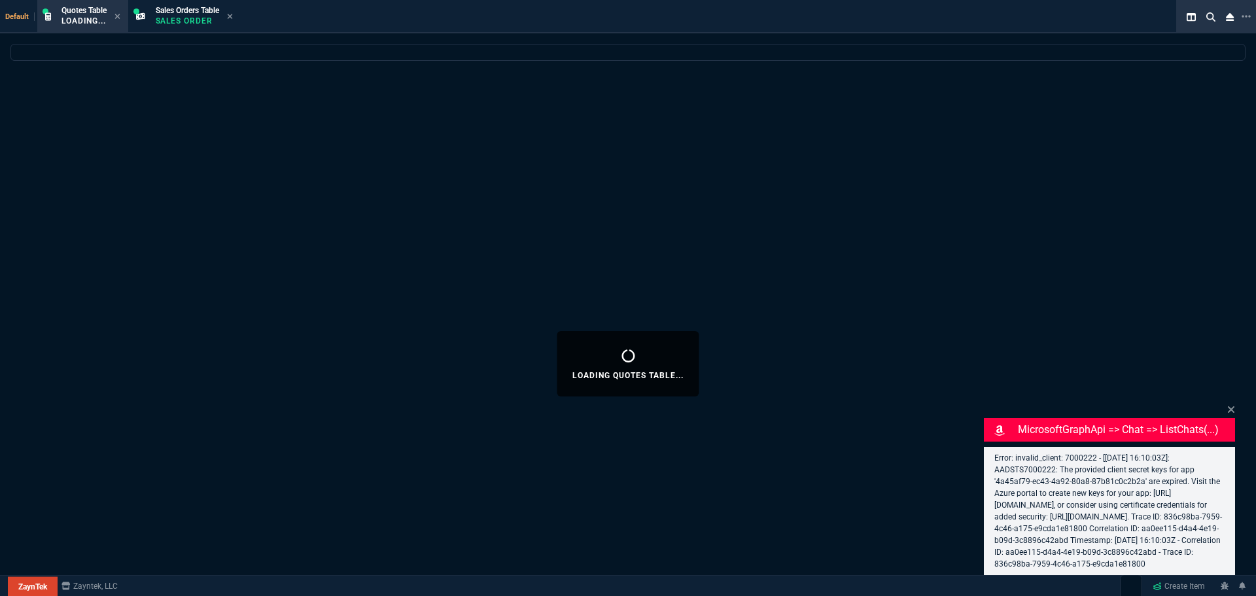
select select "12: [PERSON_NAME]"
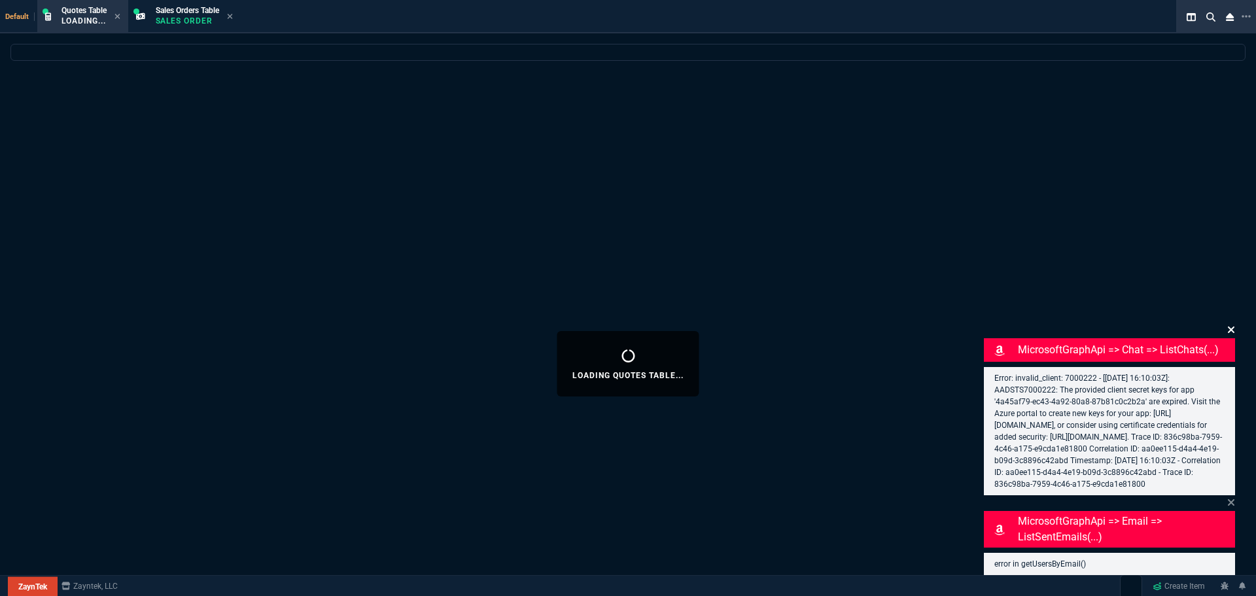
click at [1230, 327] on icon at bounding box center [1231, 330] width 7 height 7
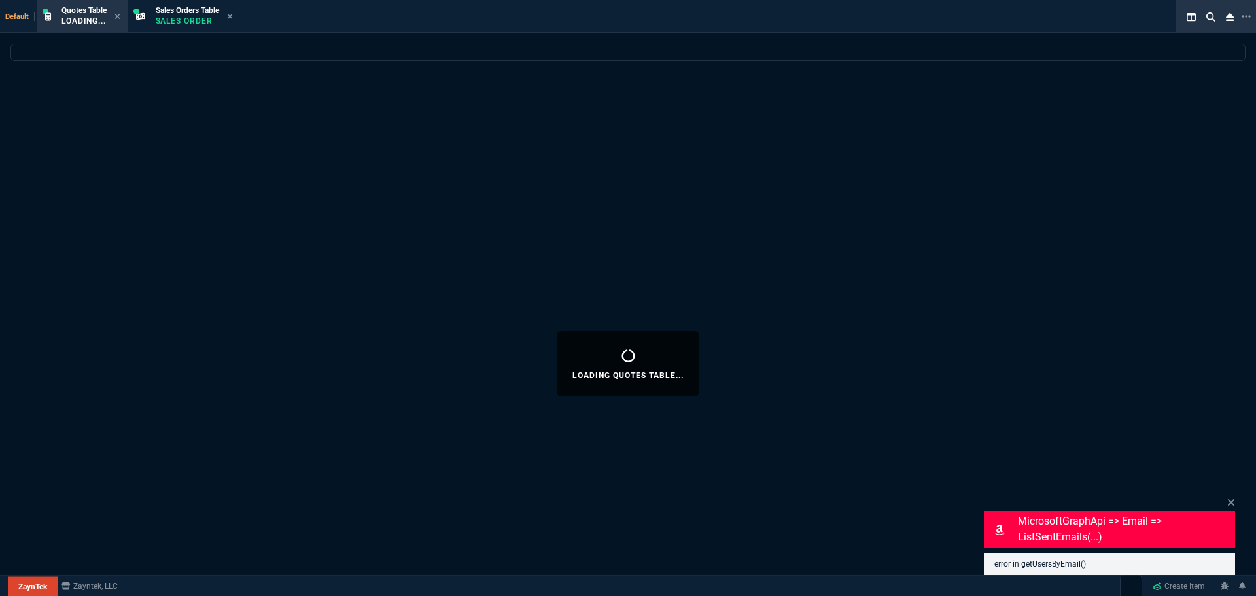
select select
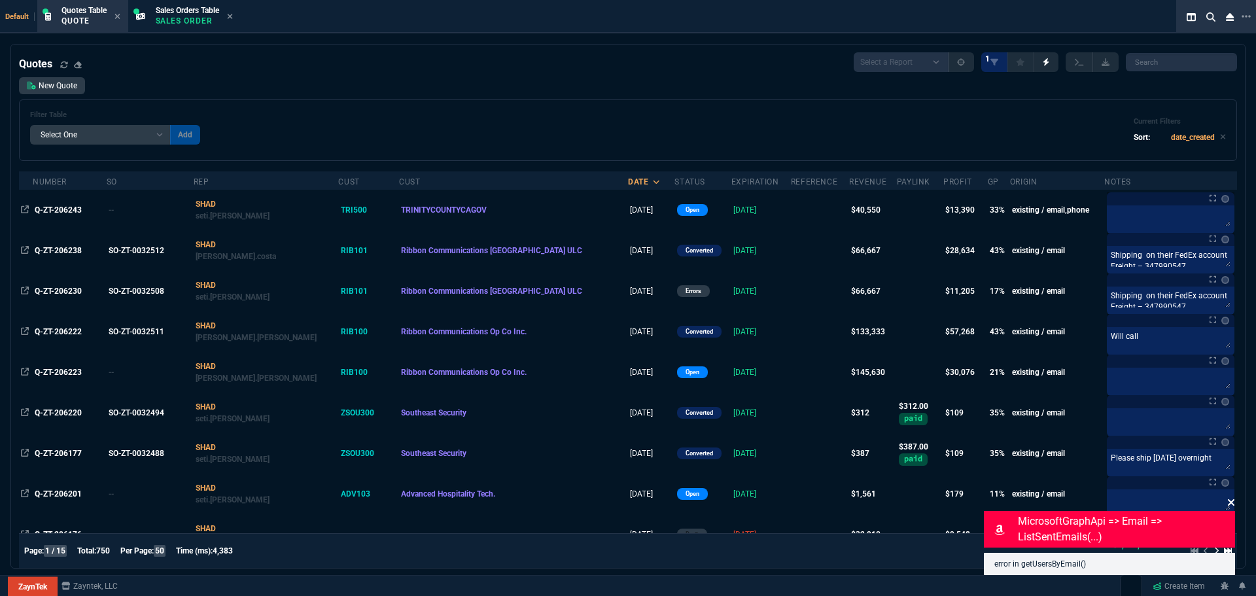
click at [1231, 503] on icon at bounding box center [1231, 502] width 7 height 7
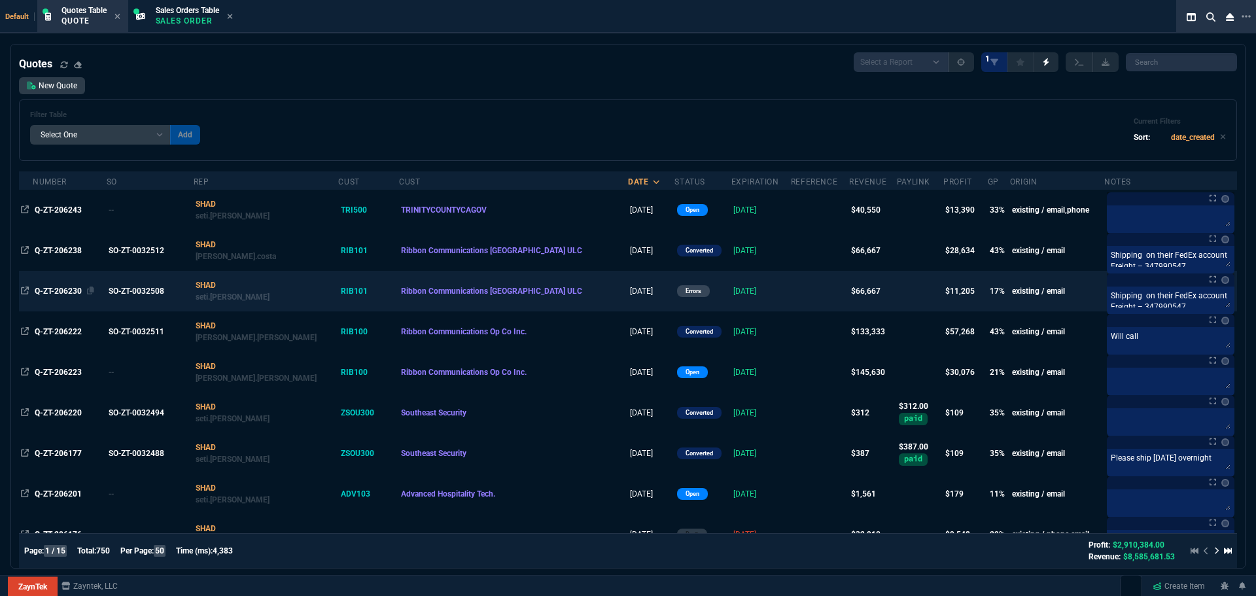
click at [64, 287] on span "Q-ZT-206230" at bounding box center [58, 291] width 47 height 9
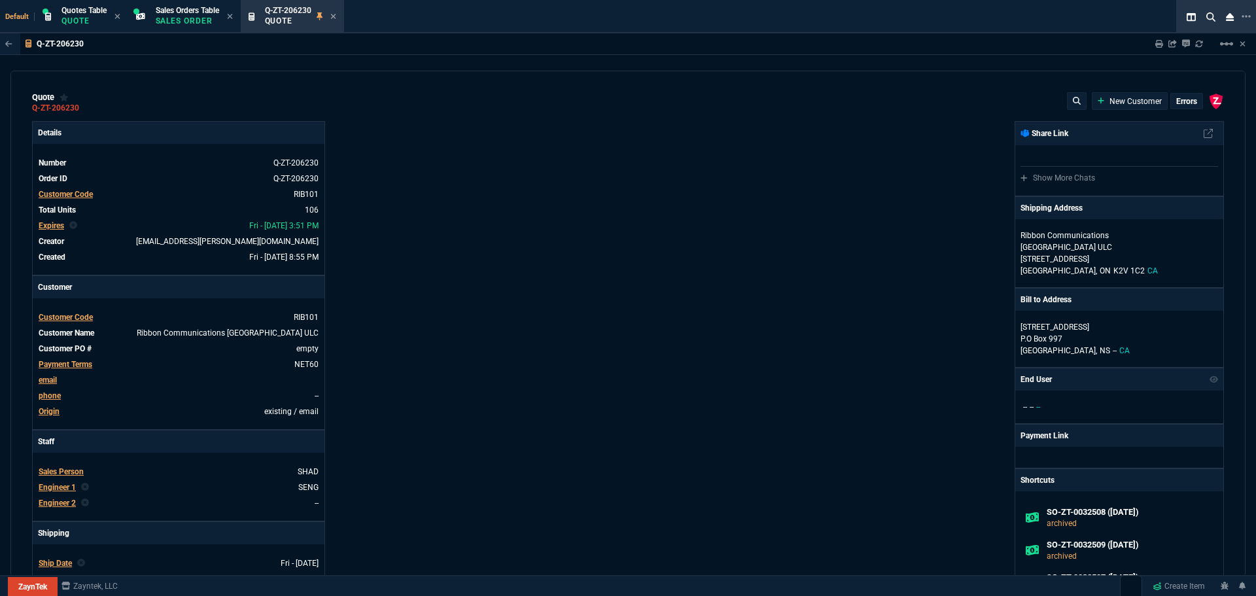
type input "35"
type input "695"
type input "15"
type input "134"
type input "73"
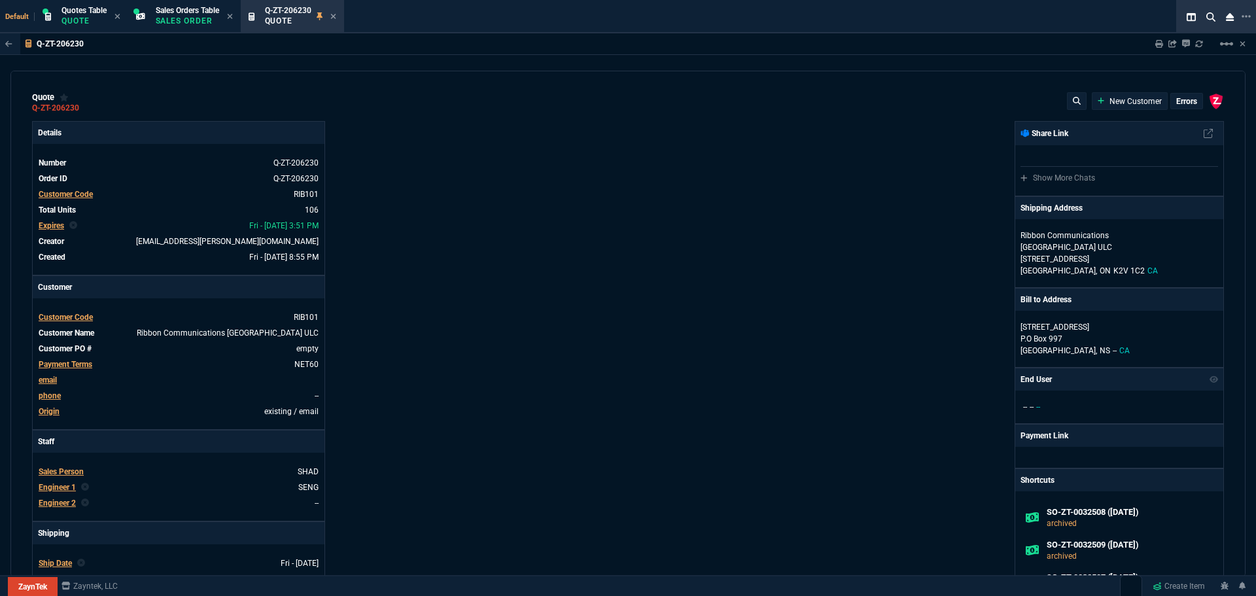
type input "41"
type input "0"
type input "96"
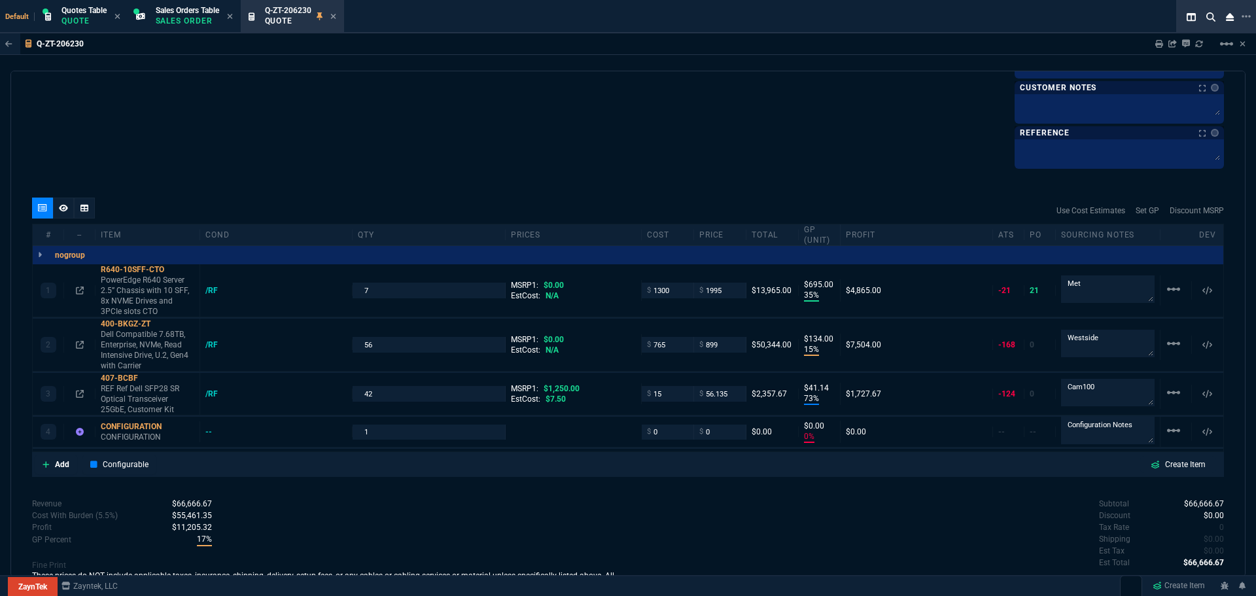
scroll to position [916, 0]
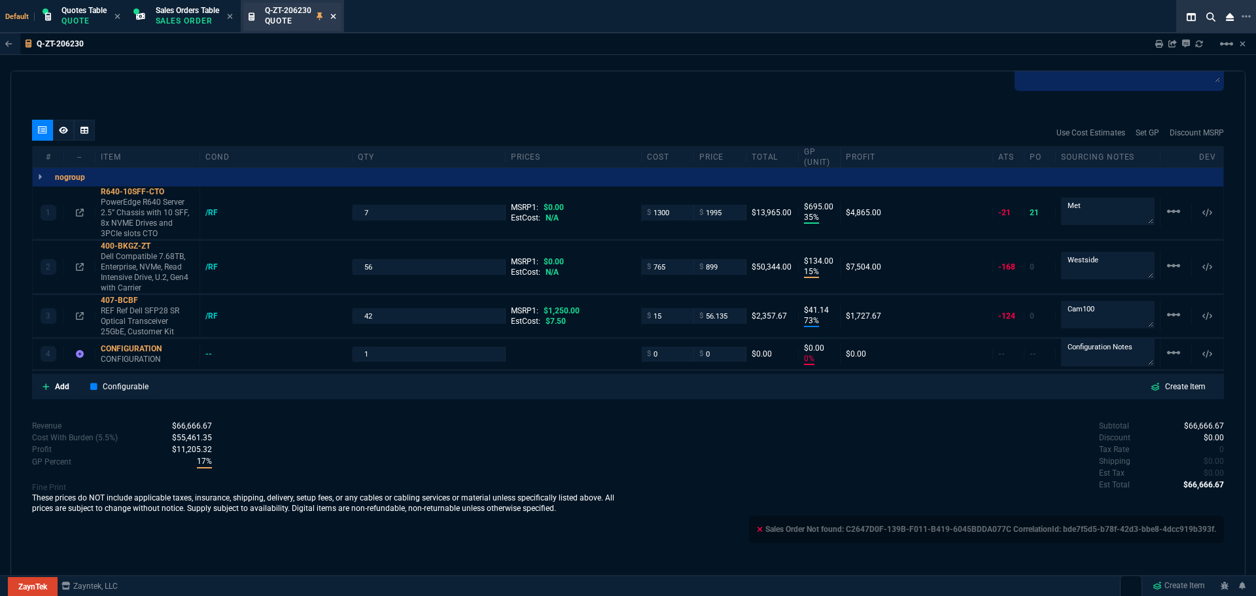
click at [336, 17] on icon at bounding box center [332, 16] width 5 height 5
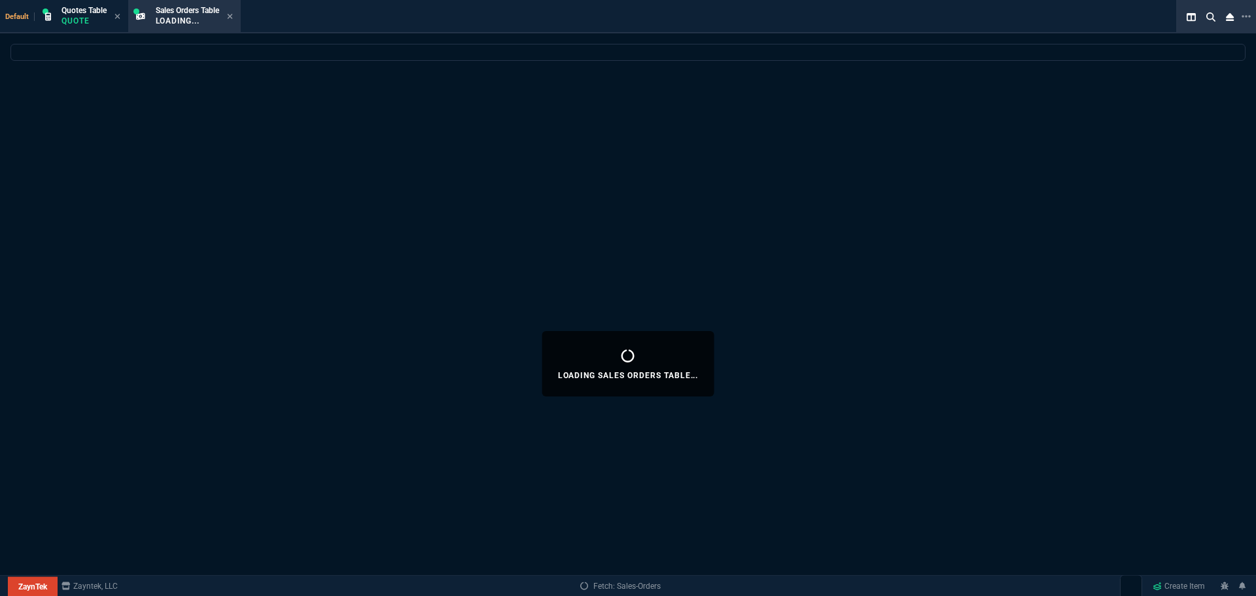
select select
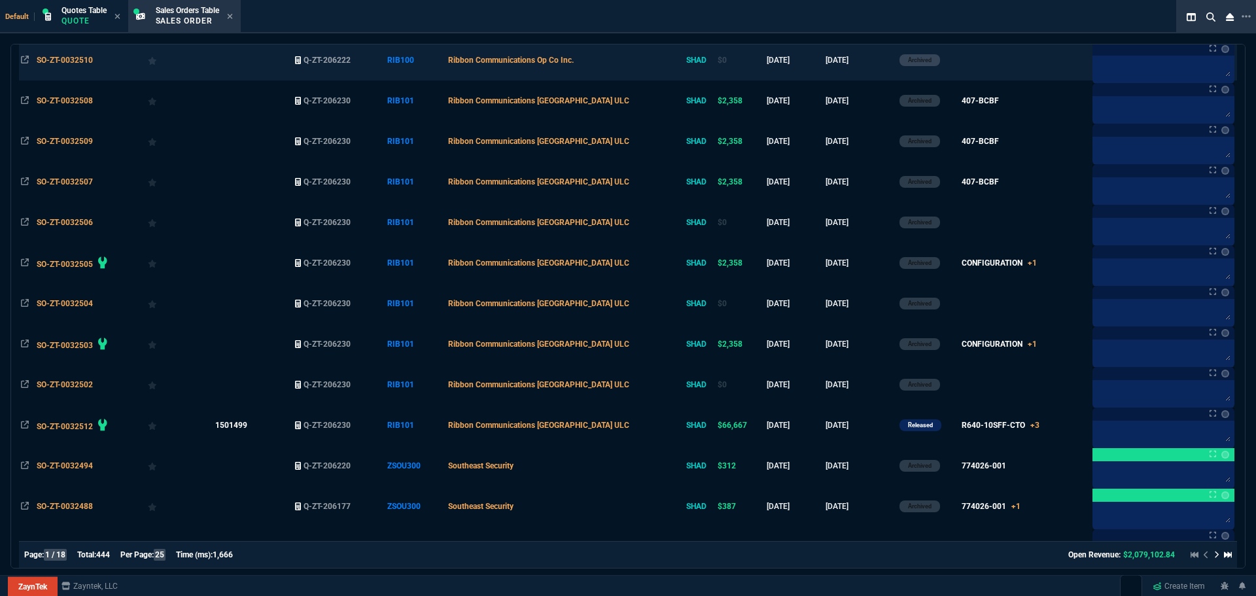
scroll to position [196, 0]
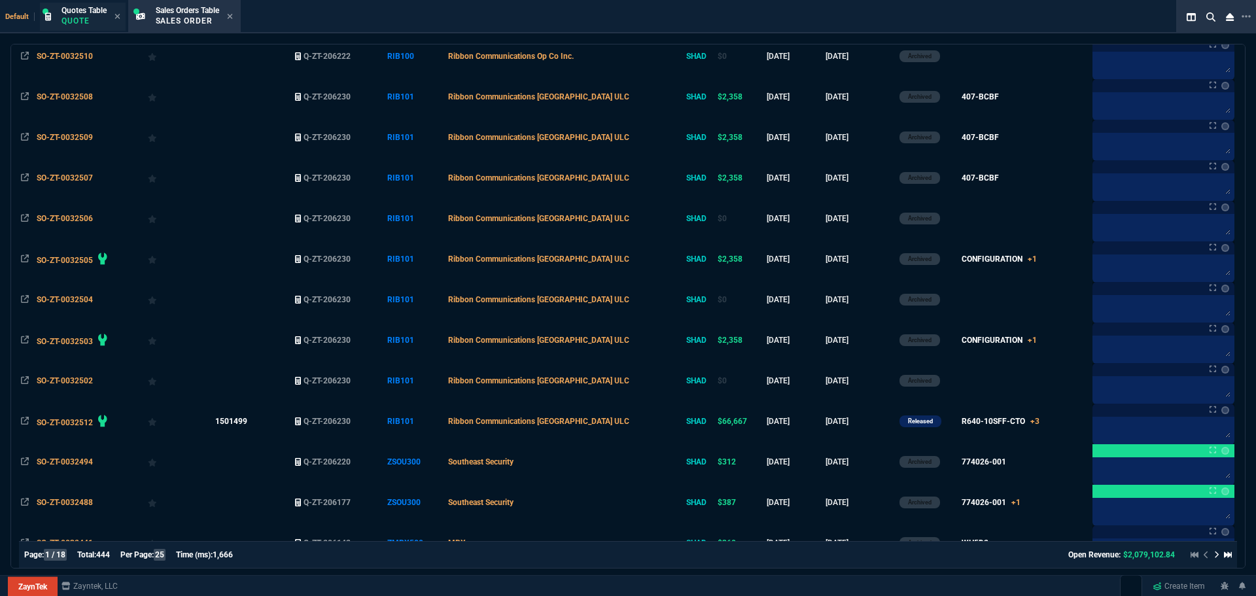
click at [83, 18] on p "Quote" at bounding box center [84, 21] width 45 height 10
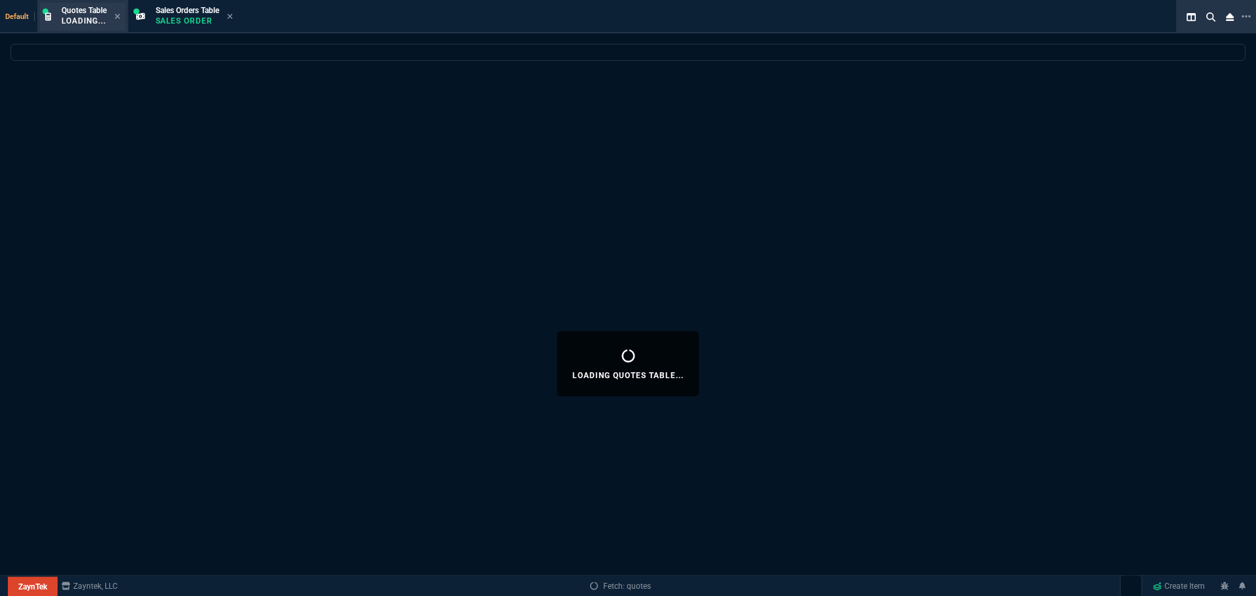
scroll to position [0, 0]
select select
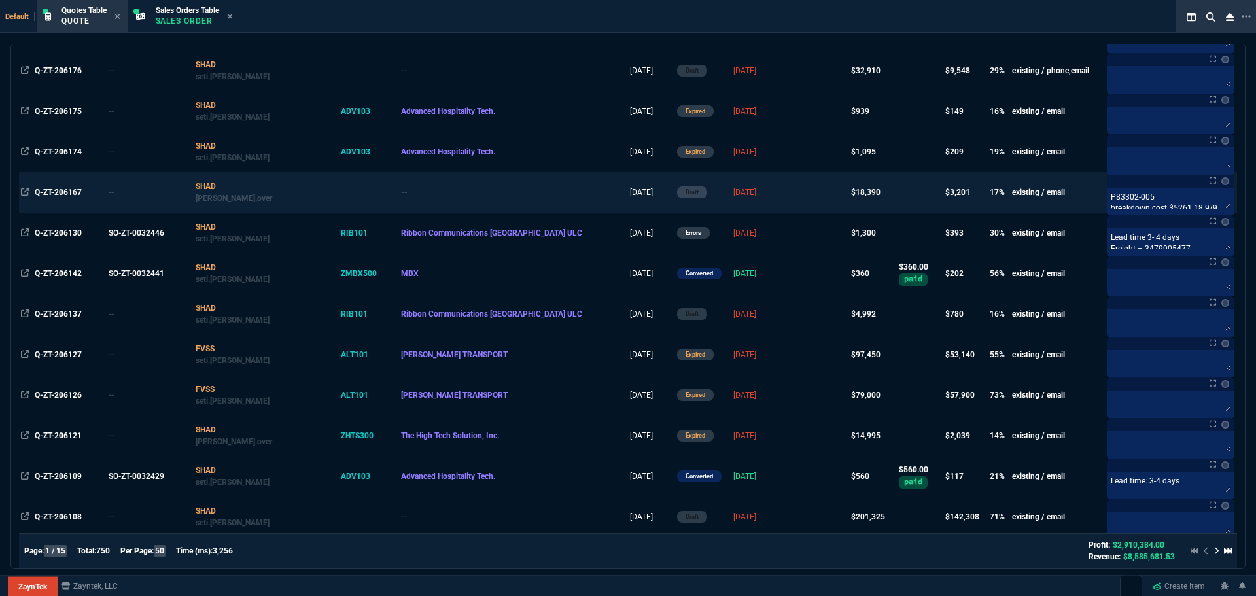
scroll to position [589, 0]
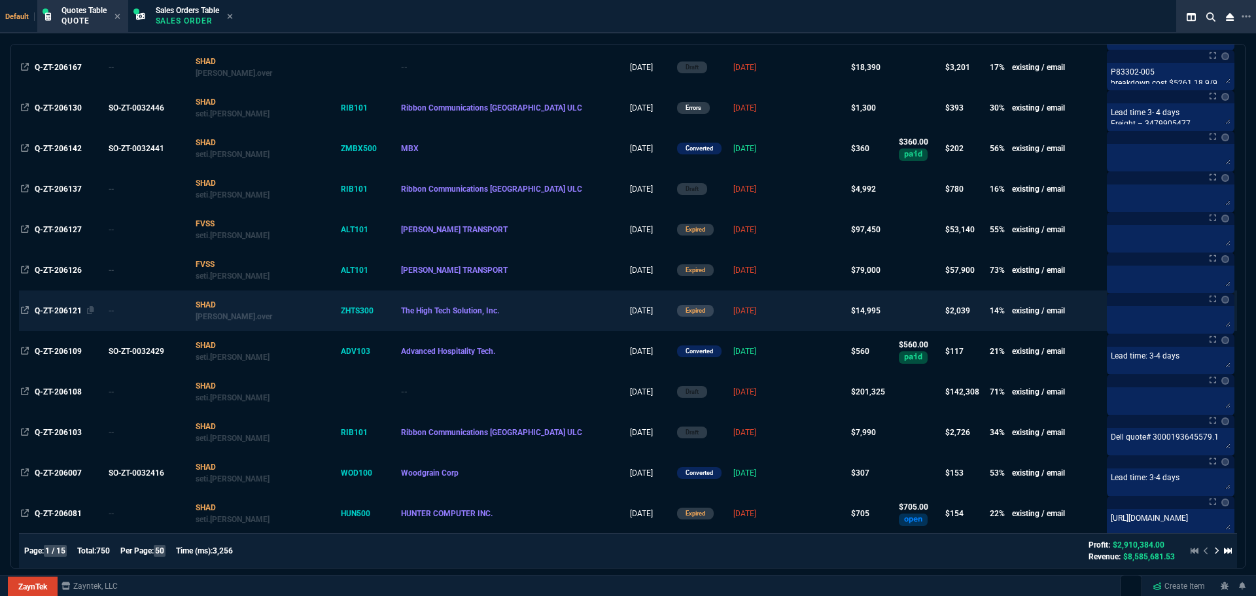
click at [60, 311] on span "Q-ZT-206121" at bounding box center [58, 310] width 47 height 9
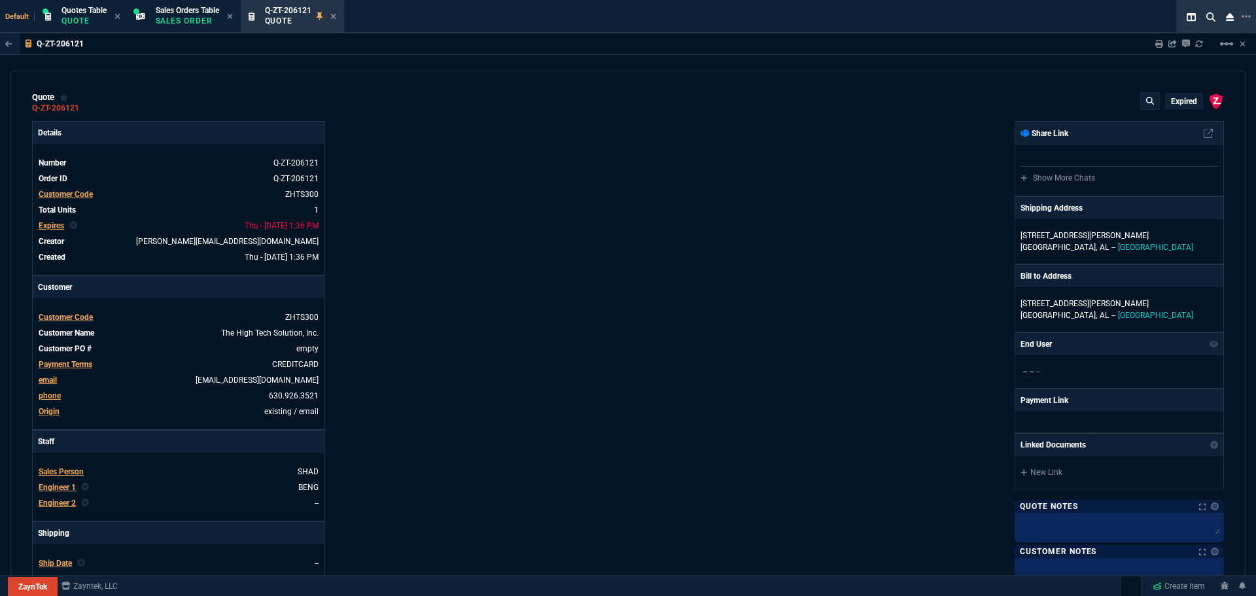
type input "18"
type input "2715"
type input "66"
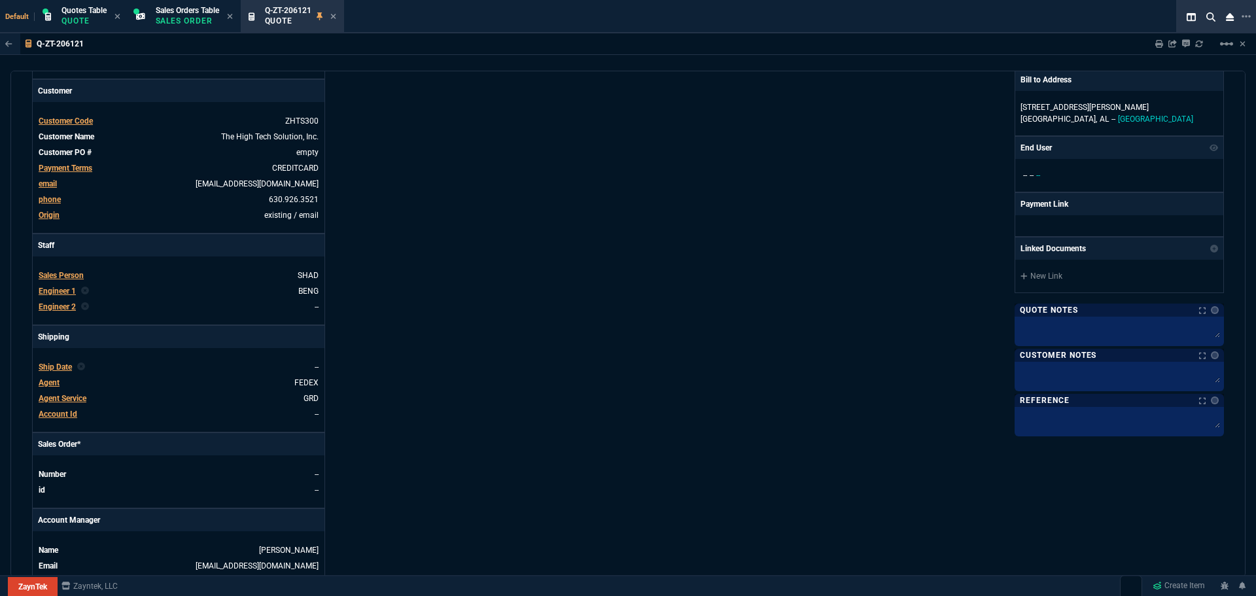
scroll to position [0, 0]
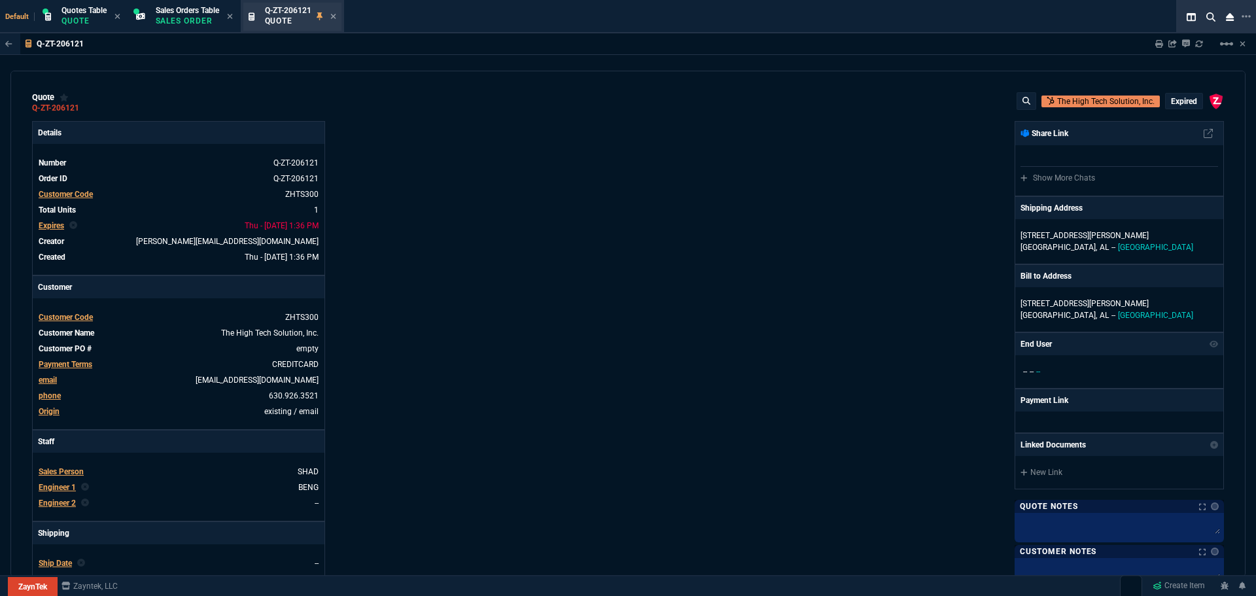
click at [333, 15] on div "Q-ZT-206121 Quote" at bounding box center [300, 16] width 71 height 23
click at [336, 14] on icon at bounding box center [333, 16] width 6 height 8
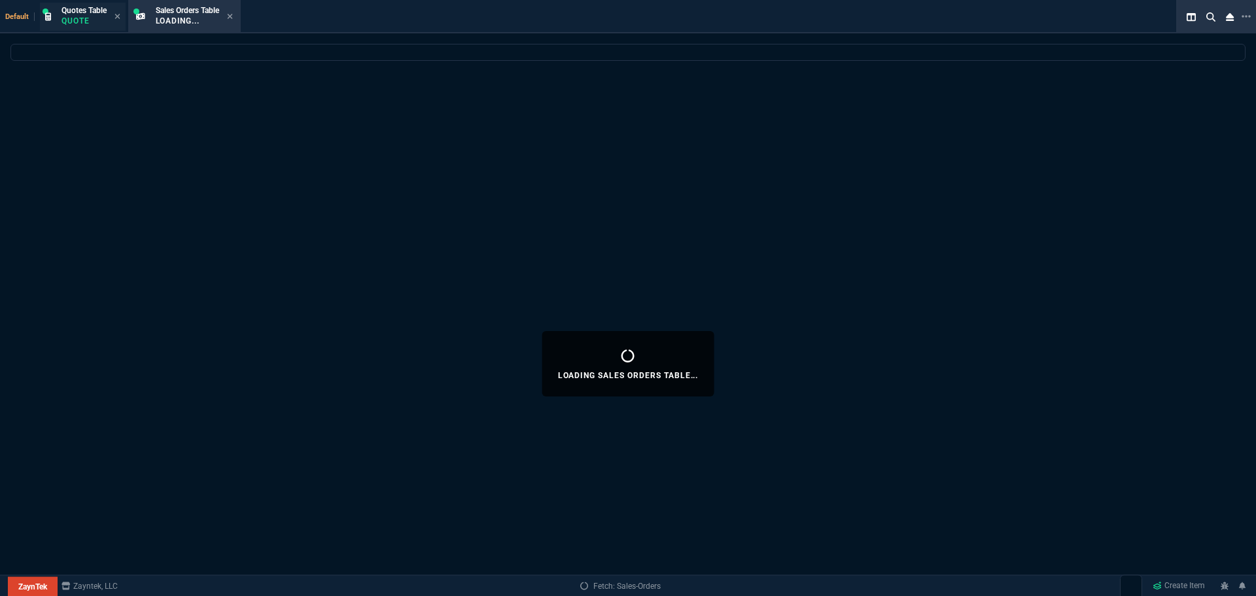
click at [62, 14] on span "Quotes Table" at bounding box center [84, 10] width 45 height 9
select select
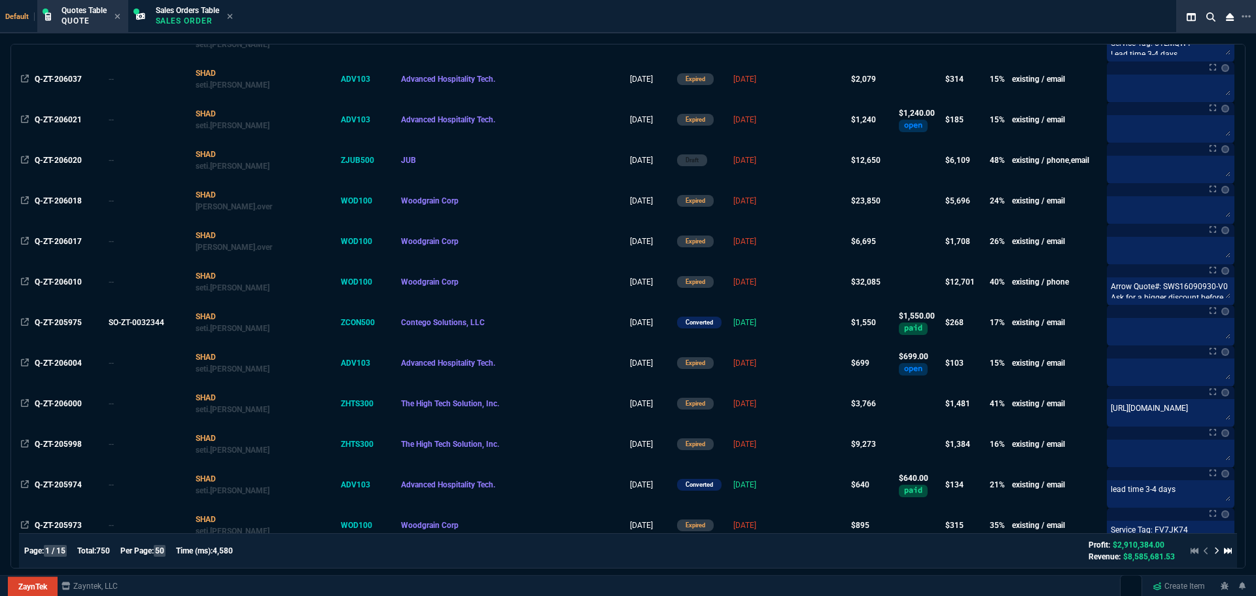
scroll to position [1309, 0]
